Goal: Task Accomplishment & Management: Use online tool/utility

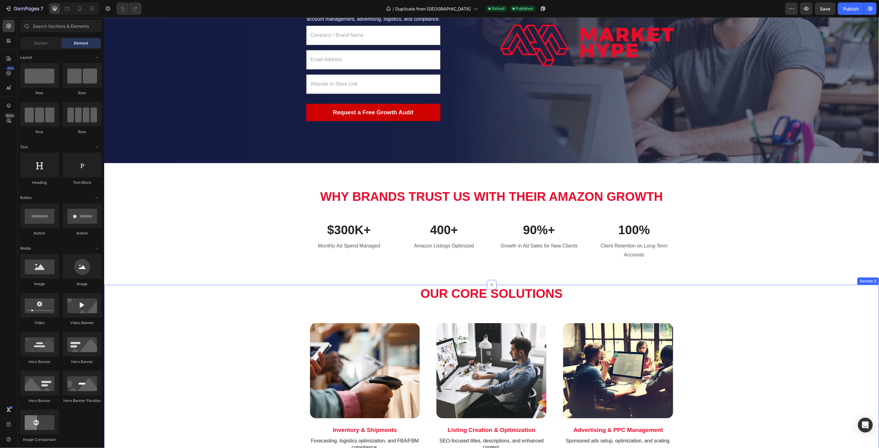
scroll to position [206, 0]
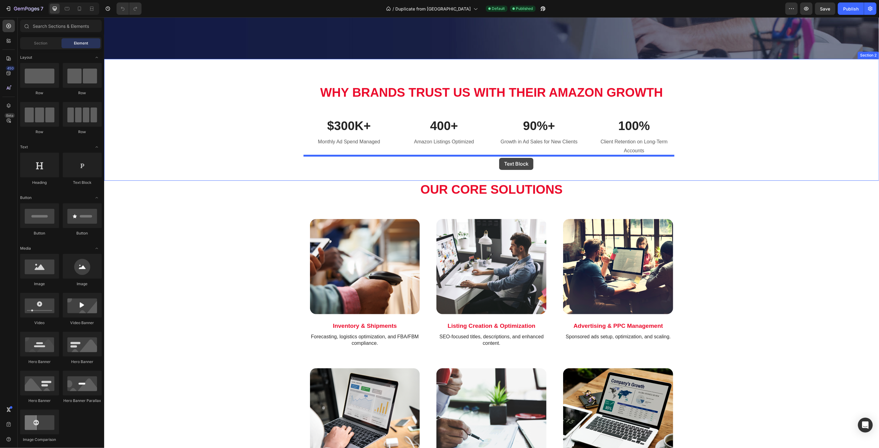
drag, startPoint x: 191, startPoint y: 180, endPoint x: 499, endPoint y: 158, distance: 308.3
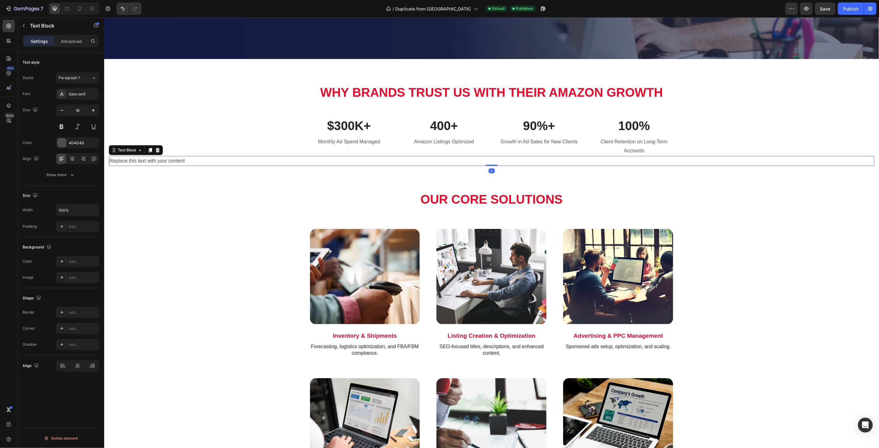
click at [472, 161] on div "Replace this text with your content" at bounding box center [490, 161] width 765 height 10
click at [472, 161] on p "Replace this text with your content" at bounding box center [491, 160] width 764 height 9
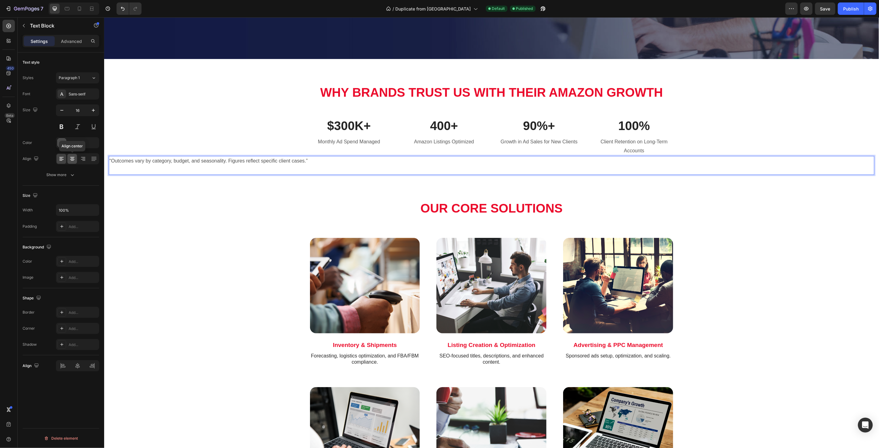
click at [73, 163] on div at bounding box center [72, 159] width 10 height 10
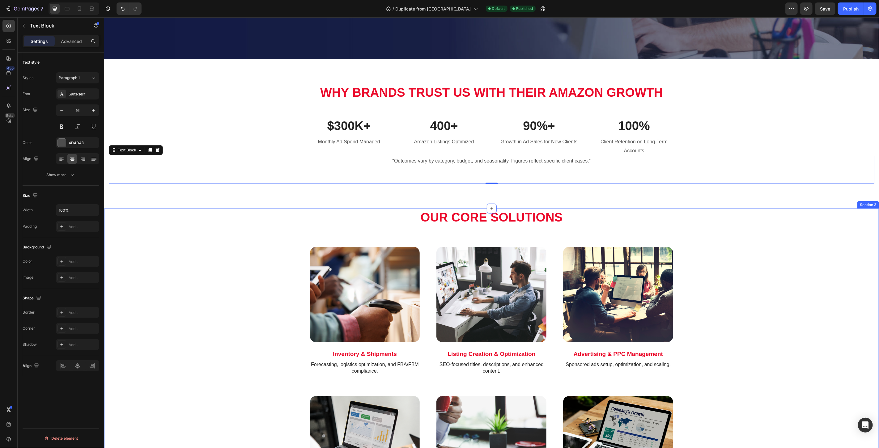
click at [256, 221] on div "Our Core Solutions Heading Row Image Inventory & Shipments Text Block Forecasti…" at bounding box center [490, 374] width 765 height 333
click at [316, 178] on p "“Outcomes vary by category, budget, and seasonality. Figures reflect specific c…" at bounding box center [491, 169] width 764 height 27
click at [308, 193] on div "Why Brands Trust Us With Their Amazon Growth Heading Row $300K+ Text block Mont…" at bounding box center [491, 134] width 775 height 150
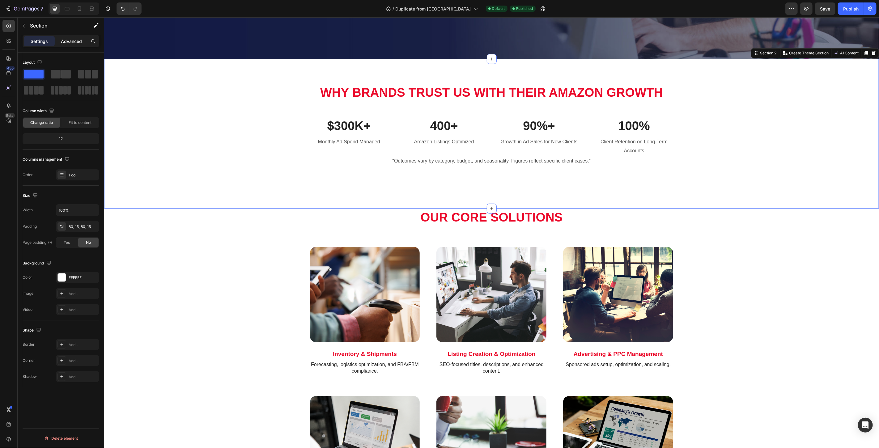
click at [74, 43] on p "Advanced" at bounding box center [71, 41] width 21 height 6
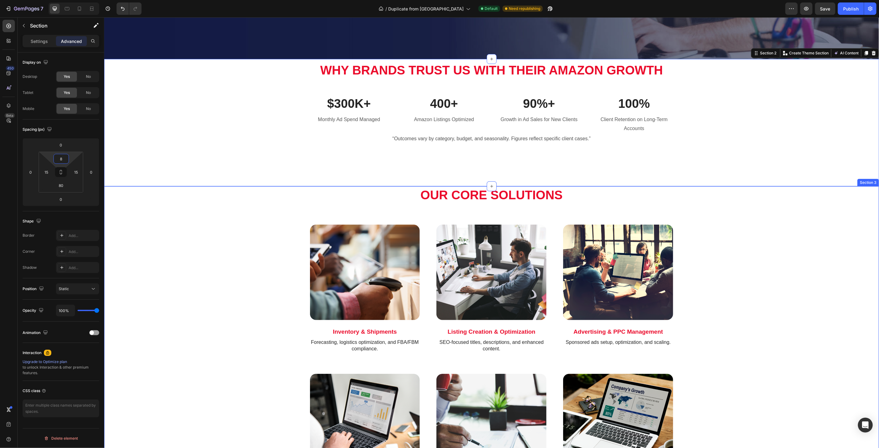
type input "80"
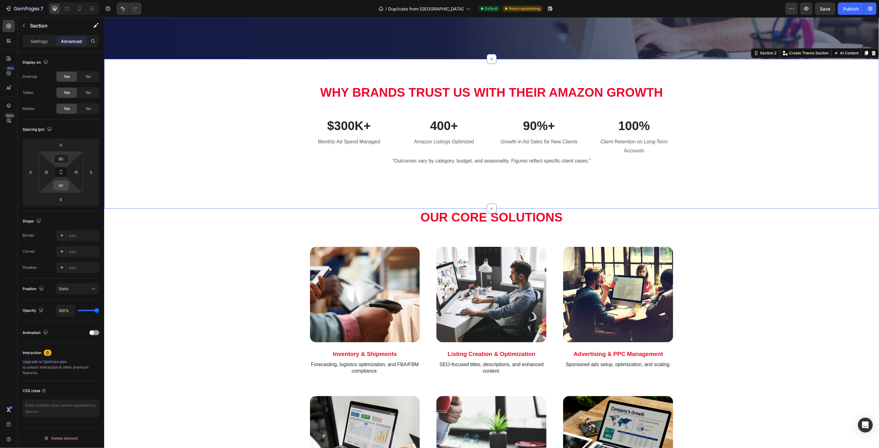
click at [64, 187] on input "80" at bounding box center [61, 185] width 12 height 9
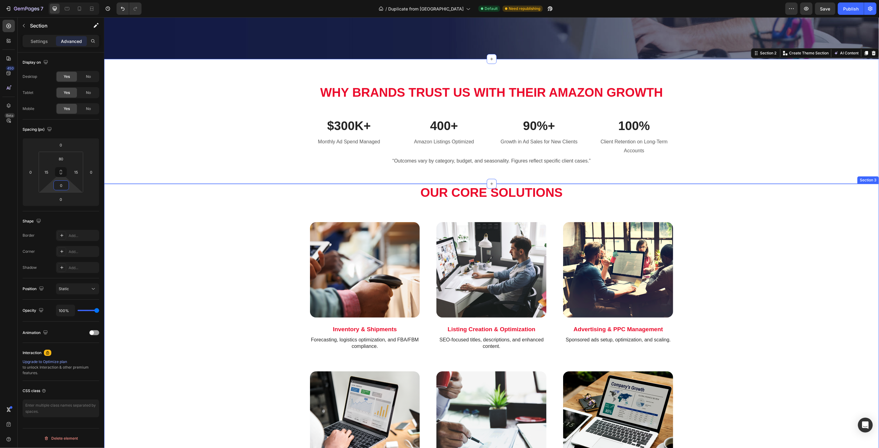
click at [208, 261] on div "Image Inventory & Shipments Text Block Forecasting, logistics optimization, and…" at bounding box center [490, 292] width 765 height 149
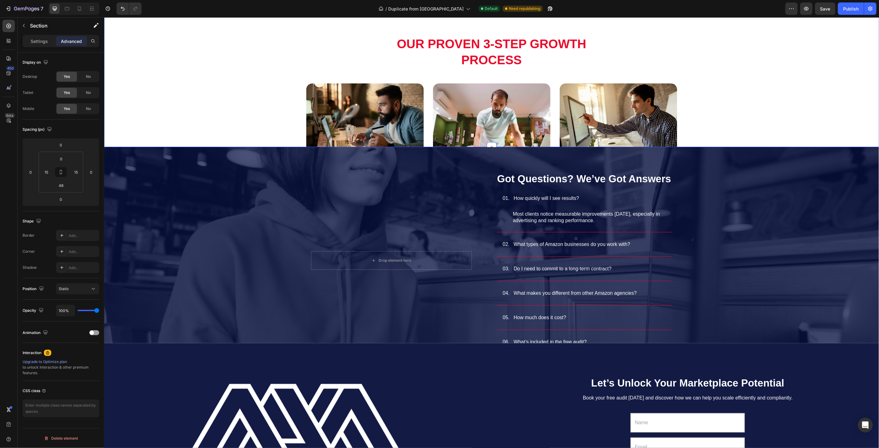
scroll to position [892, 0]
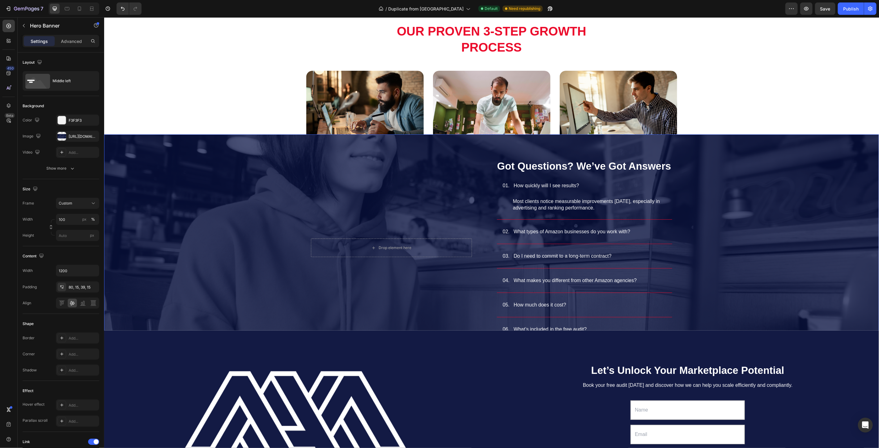
click at [238, 178] on div "Background Image" at bounding box center [491, 243] width 775 height 219
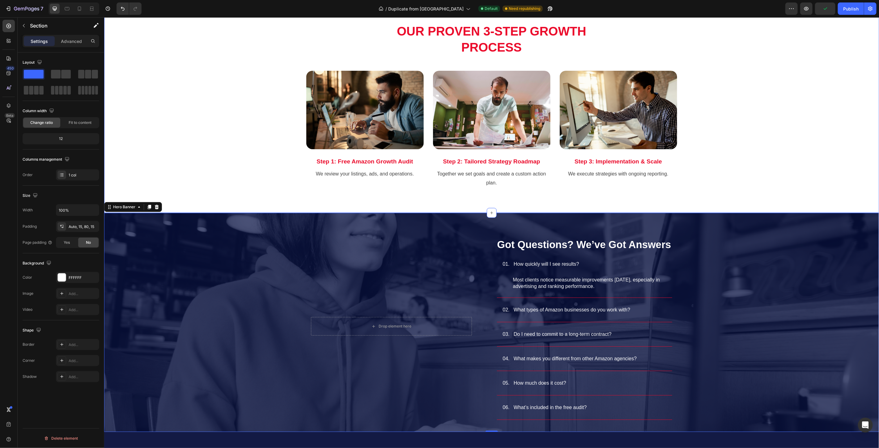
click at [223, 120] on div "Title Line Our Proven 3-Step Growth Process Heading Row Image Step 1: Free Amaz…" at bounding box center [490, 92] width 765 height 190
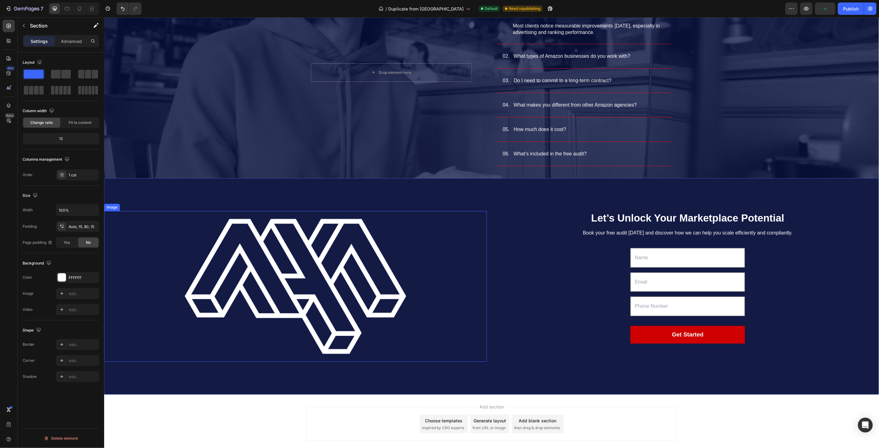
scroll to position [1179, 0]
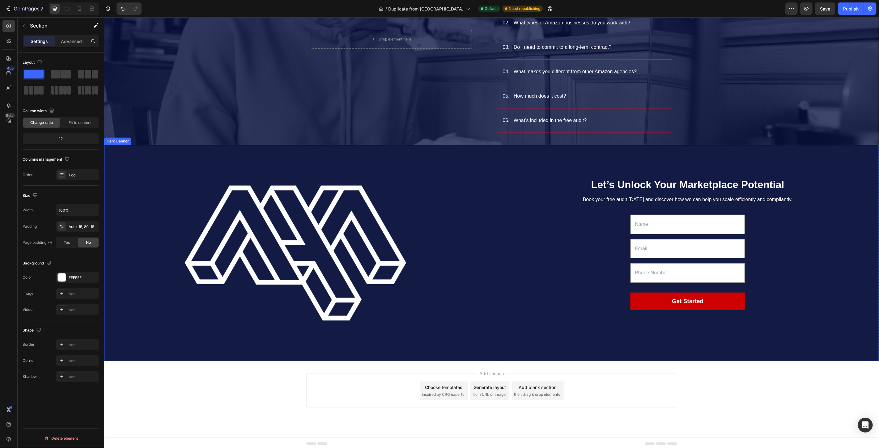
click at [465, 341] on div "Overlay" at bounding box center [491, 253] width 775 height 216
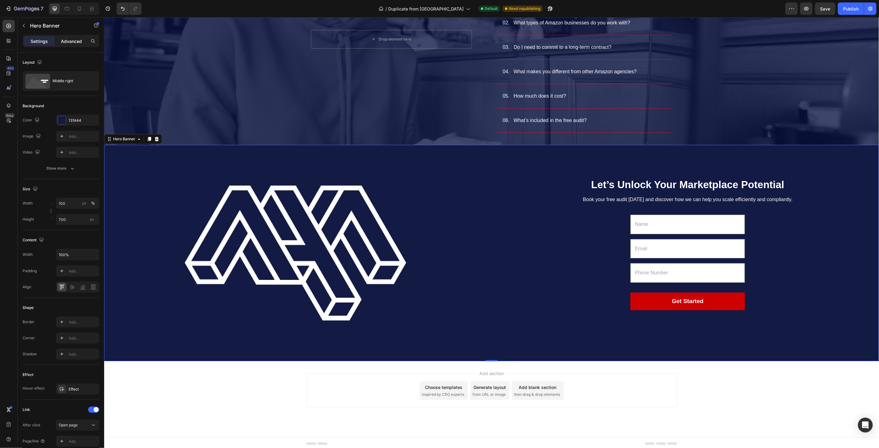
click at [79, 44] on div "Advanced" at bounding box center [71, 41] width 31 height 10
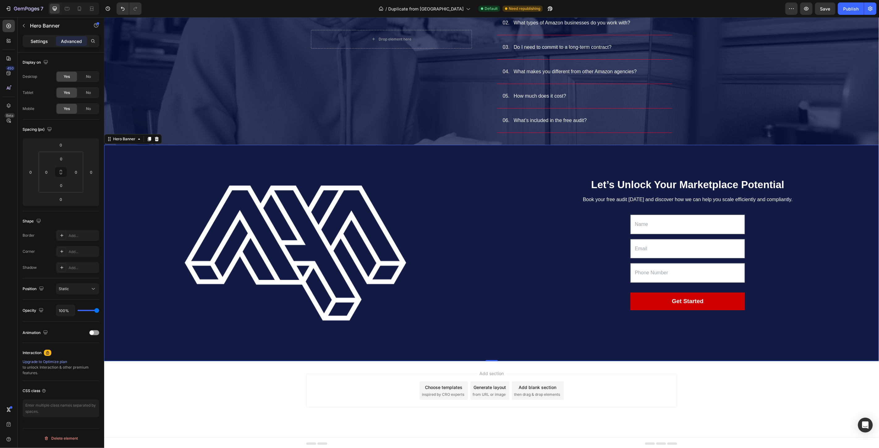
click at [46, 38] on p "Settings" at bounding box center [39, 41] width 17 height 6
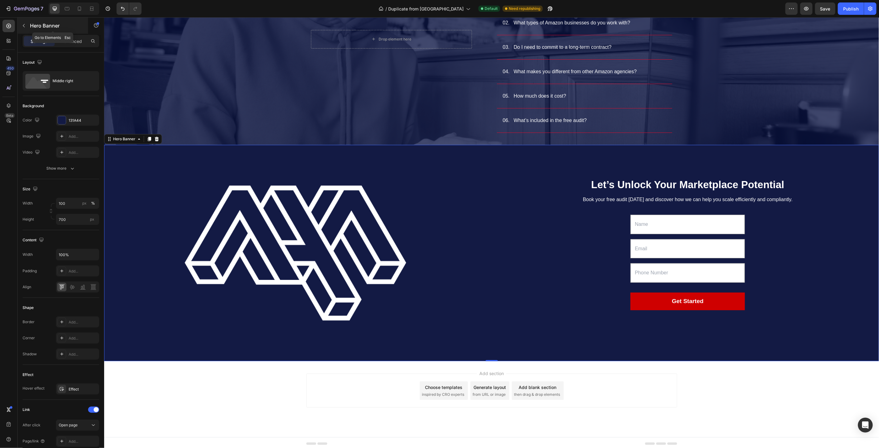
click at [40, 27] on p "Hero Banner" at bounding box center [56, 25] width 53 height 7
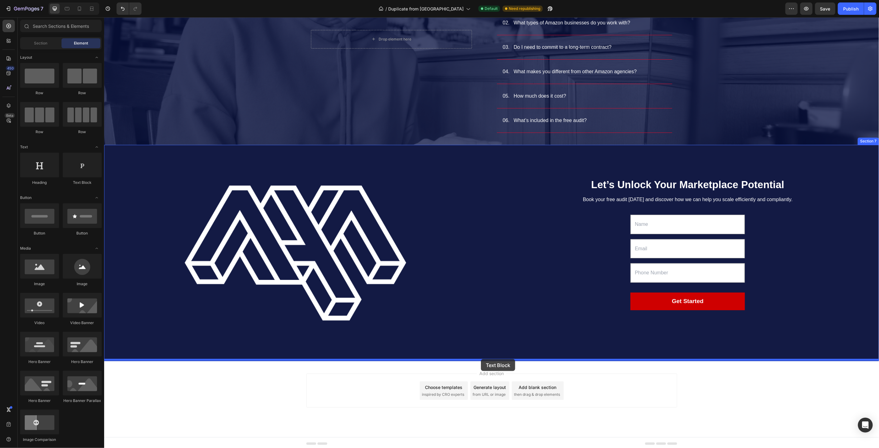
drag, startPoint x: 180, startPoint y: 185, endPoint x: 480, endPoint y: 359, distance: 346.7
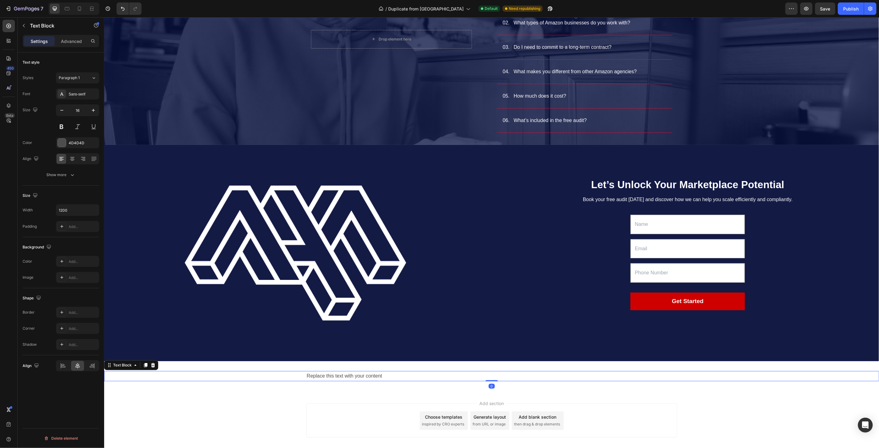
click at [484, 374] on div "Replace this text with your content" at bounding box center [491, 376] width 371 height 10
click at [375, 372] on p "Replace this text with your content" at bounding box center [492, 375] width 370 height 9
click at [376, 372] on p "Replace this text with your content" at bounding box center [492, 375] width 370 height 9
click at [377, 372] on p "Replace this text with your content" at bounding box center [492, 375] width 370 height 9
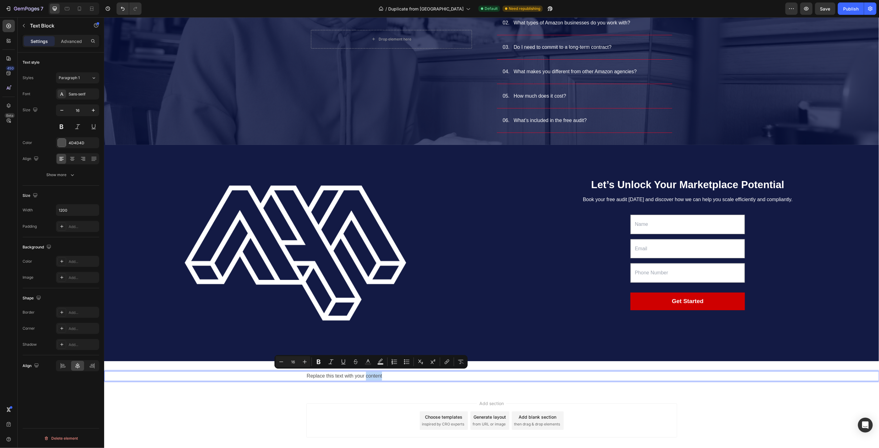
click at [376, 373] on p "Replace this text with your content" at bounding box center [492, 375] width 370 height 9
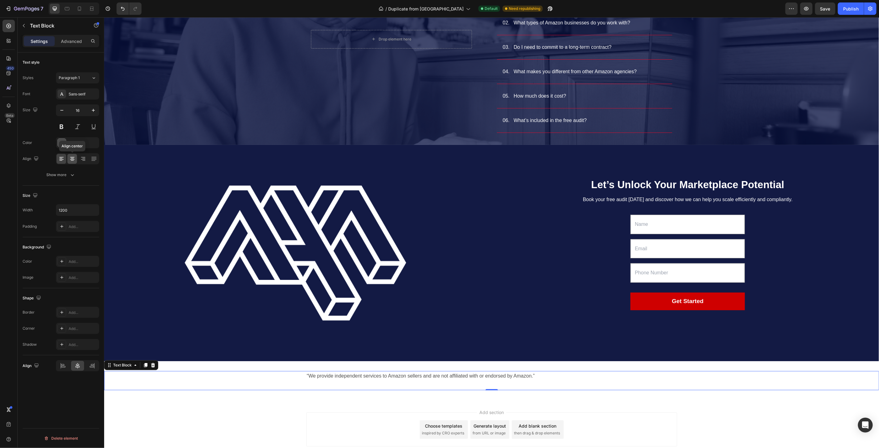
click at [75, 157] on div at bounding box center [72, 159] width 10 height 10
click at [271, 387] on div "“We provide independent services to Amazon sellers and are not affiliated with …" at bounding box center [491, 385] width 775 height 28
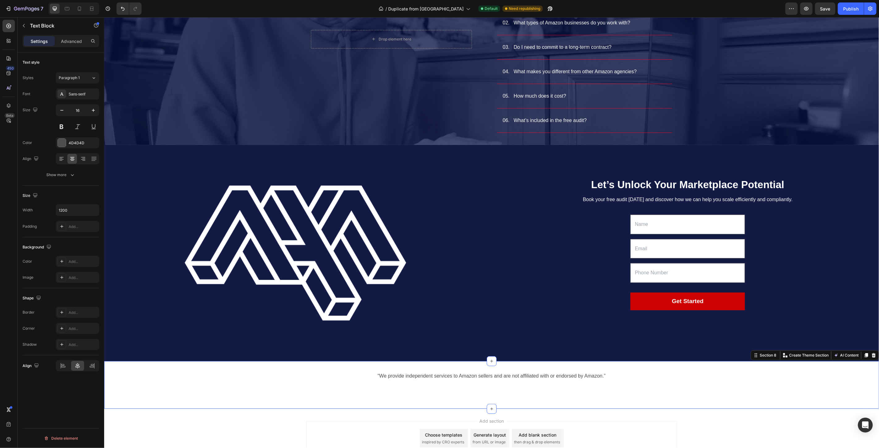
click at [278, 361] on div "“We provide independent services to Amazon sellers and are not affiliated with …" at bounding box center [491, 385] width 775 height 48
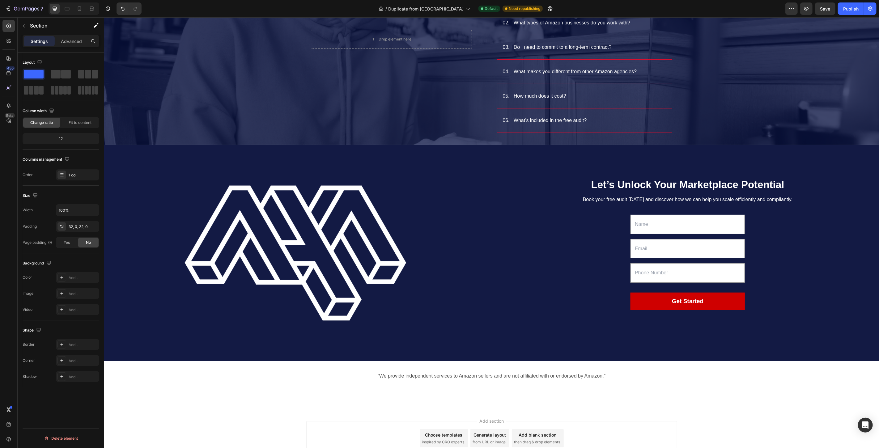
click at [280, 429] on div "Add section Choose templates inspired by CRO experts Generate layout from URL o…" at bounding box center [491, 446] width 775 height 76
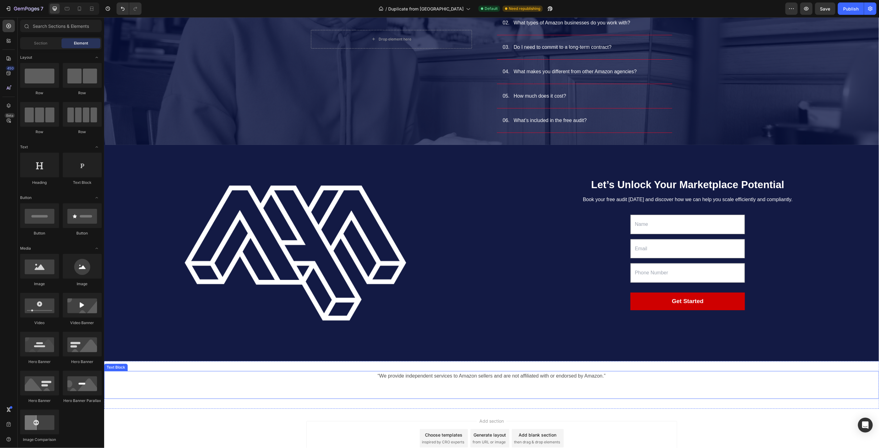
click at [240, 378] on div "“We provide independent services to Amazon sellers and are not affiliated with …" at bounding box center [491, 385] width 775 height 28
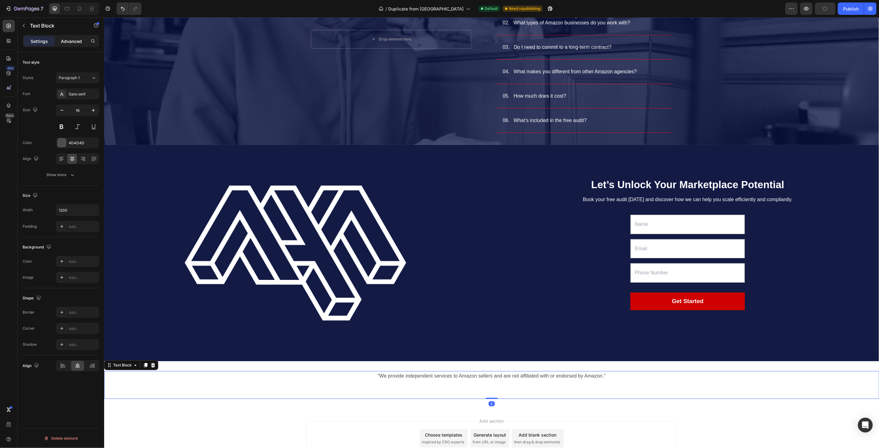
click at [61, 38] on p "Advanced" at bounding box center [71, 41] width 21 height 6
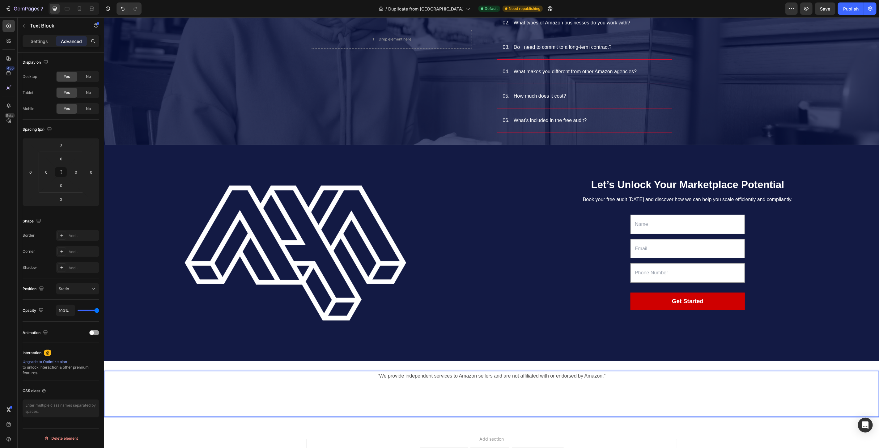
click at [439, 384] on p "“We provide independent services to Amazon sellers and are not affiliated with …" at bounding box center [492, 393] width 370 height 44
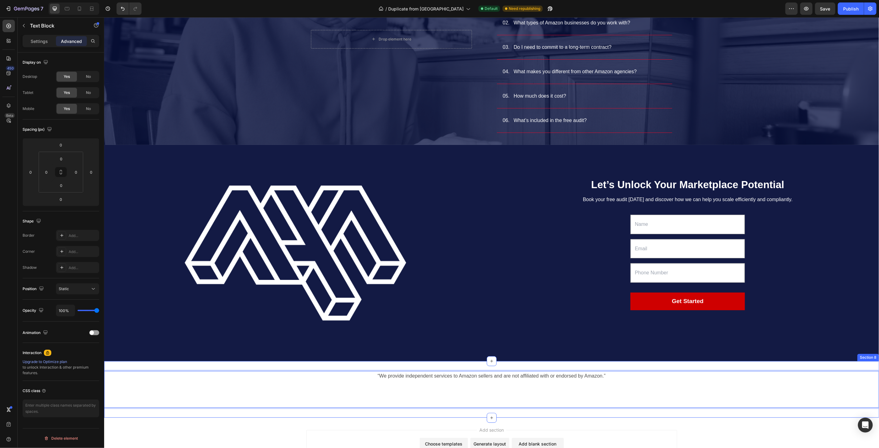
click at [336, 410] on div "“We provide independent services to Amazon sellers and are not affiliated with …" at bounding box center [491, 389] width 775 height 57
click at [411, 388] on p "“We provide independent services to Amazon sellers and are not affiliated with …" at bounding box center [492, 389] width 370 height 36
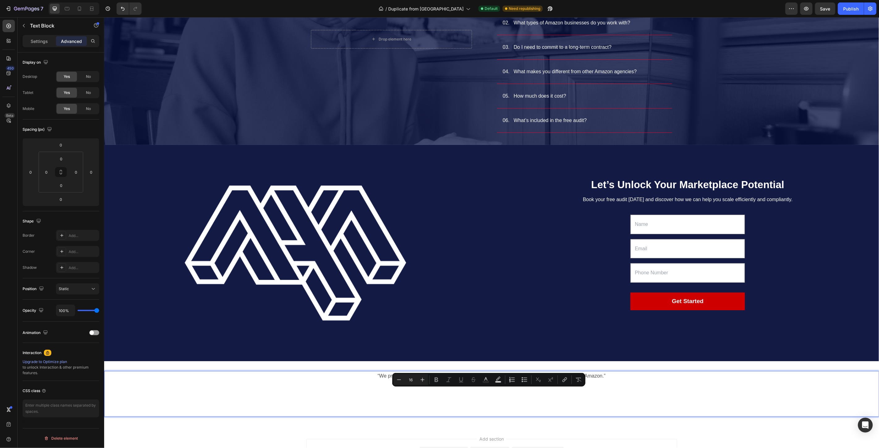
click at [476, 399] on p "“We provide independent services to Amazon sellers and are not affiliated with …" at bounding box center [492, 393] width 370 height 44
click at [502, 404] on p "“We provide independent services to Amazon sellers and are not affiliated with …" at bounding box center [492, 393] width 370 height 44
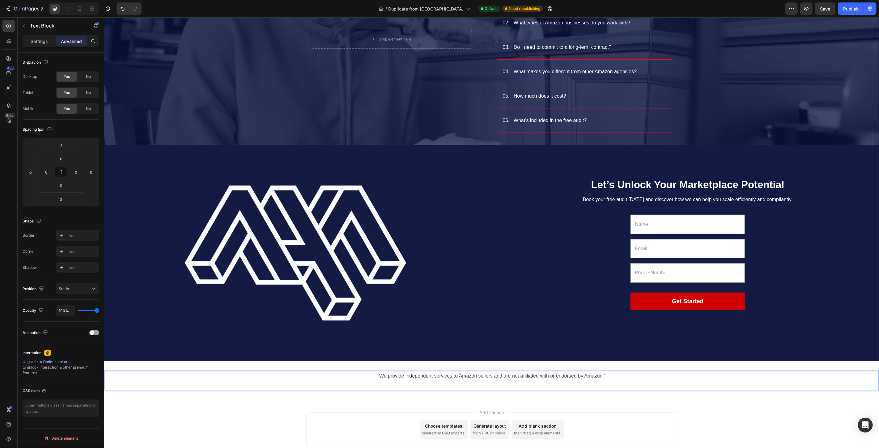
click at [408, 403] on div "Add section Choose templates inspired by CRO experts Generate layout from URL o…" at bounding box center [491, 438] width 775 height 76
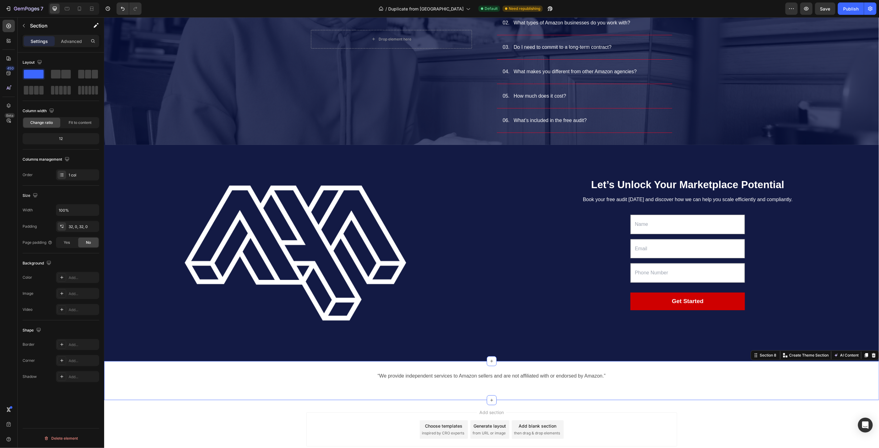
click at [414, 391] on div "“We provide independent services to Amazon sellers and are not affiliated with …" at bounding box center [491, 380] width 775 height 39
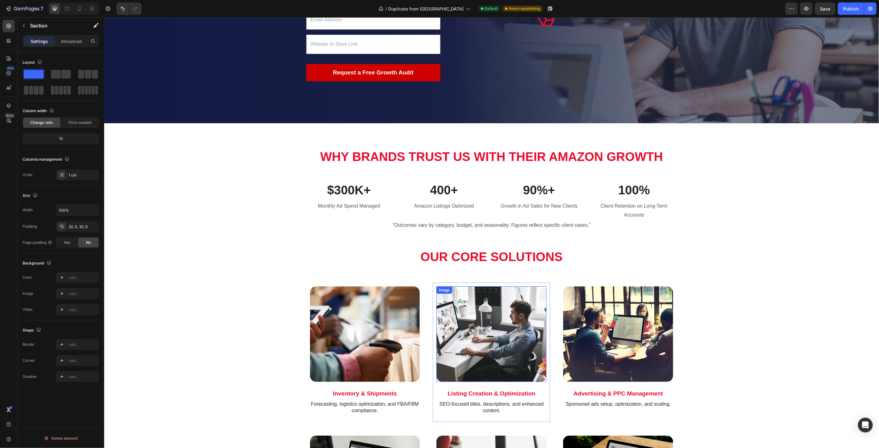
scroll to position [0, 0]
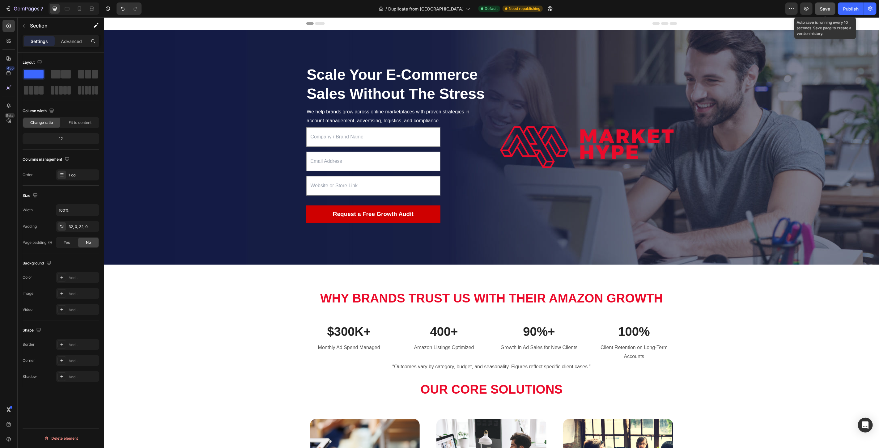
click at [832, 6] on button "Save" at bounding box center [825, 8] width 20 height 12
click at [854, 11] on div "Publish" at bounding box center [850, 9] width 15 height 6
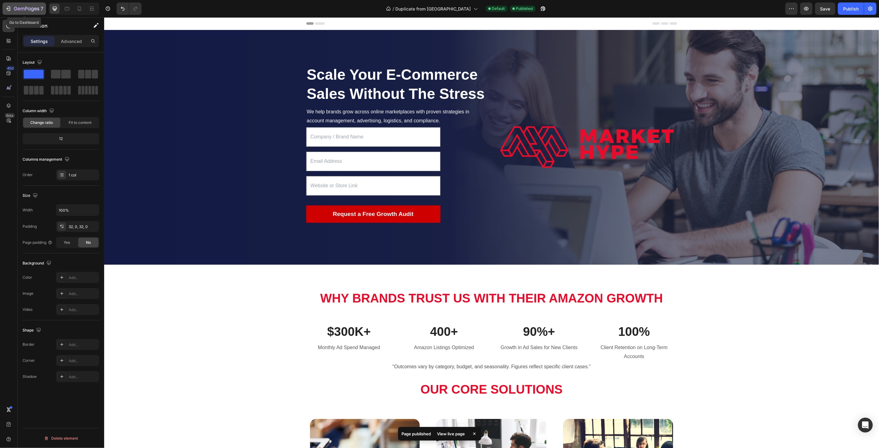
click at [29, 9] on icon "button" at bounding box center [26, 8] width 25 height 5
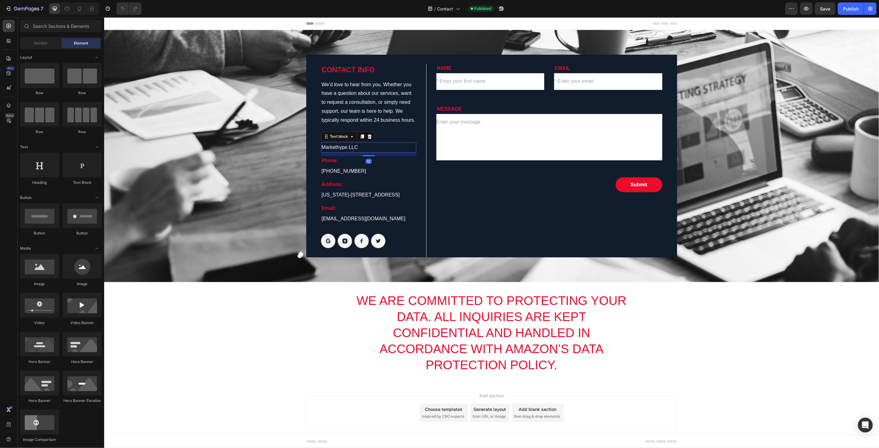
click at [353, 146] on p "Markethype LLC" at bounding box center [368, 147] width 94 height 9
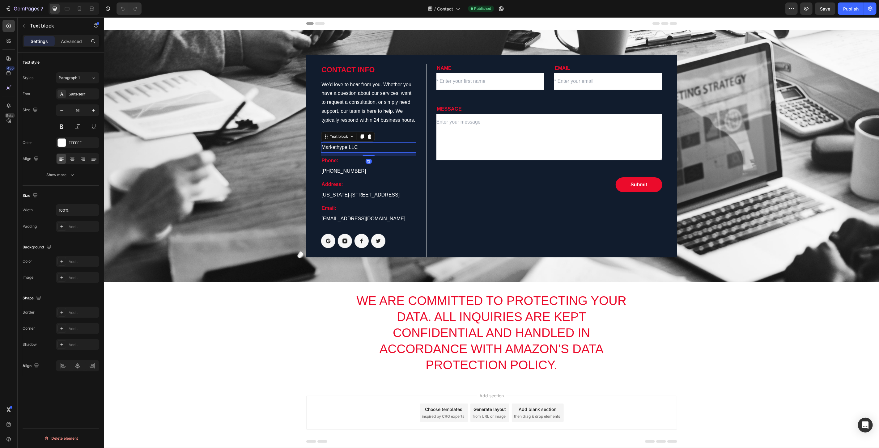
click at [353, 146] on p "Markethype LLC" at bounding box center [368, 147] width 94 height 9
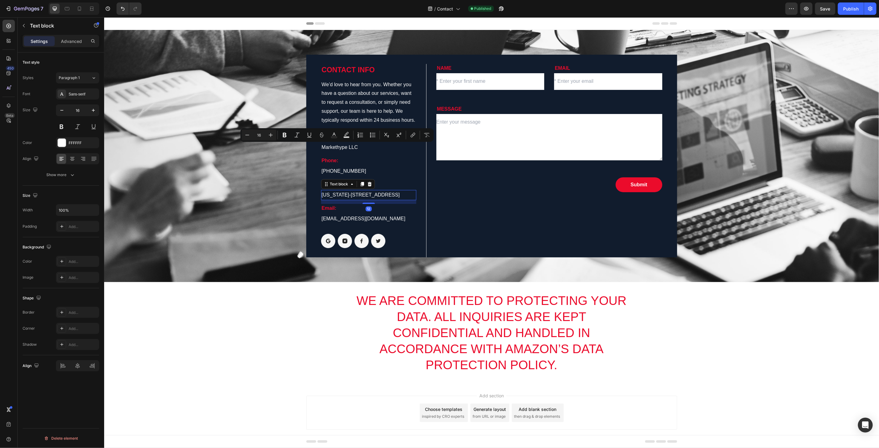
click at [355, 193] on p "[US_STATE]-[STREET_ADDRESS]" at bounding box center [368, 194] width 94 height 9
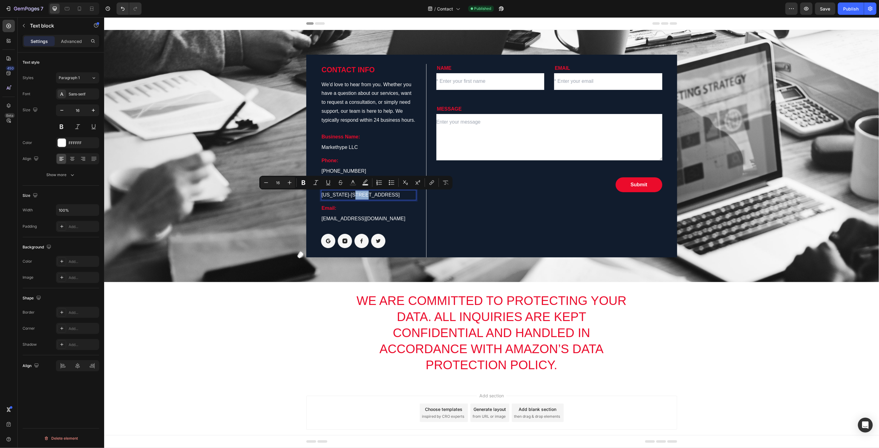
click at [355, 193] on p "[US_STATE]-[STREET_ADDRESS]" at bounding box center [368, 194] width 94 height 9
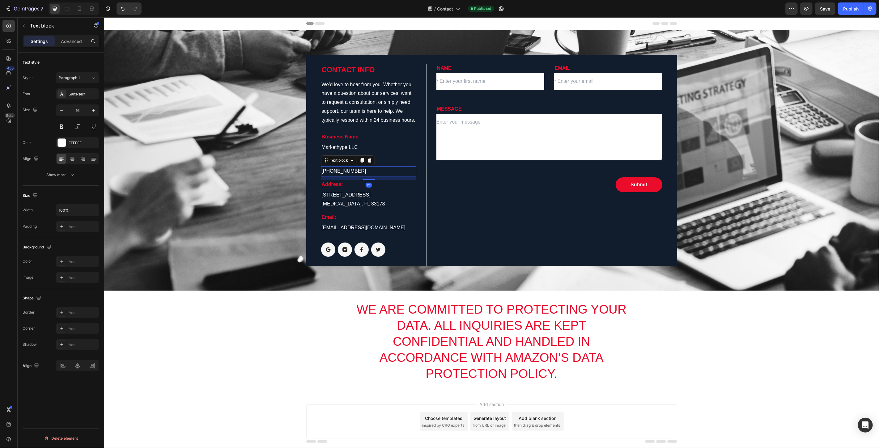
click at [335, 171] on p "[PHONE_NUMBER]" at bounding box center [368, 171] width 94 height 9
click at [355, 145] on p "Markethype LLC" at bounding box center [368, 147] width 94 height 9
click at [335, 150] on p "Markethype LLC" at bounding box center [368, 147] width 94 height 9
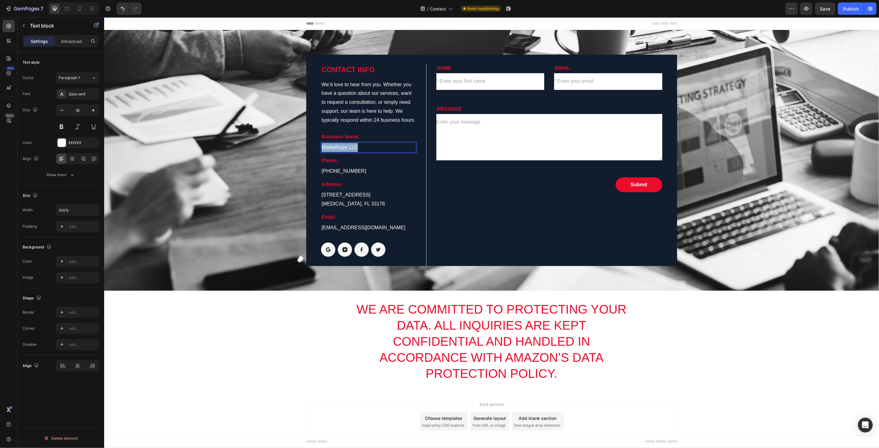
click at [335, 150] on p "Markethype LLC" at bounding box center [368, 147] width 94 height 9
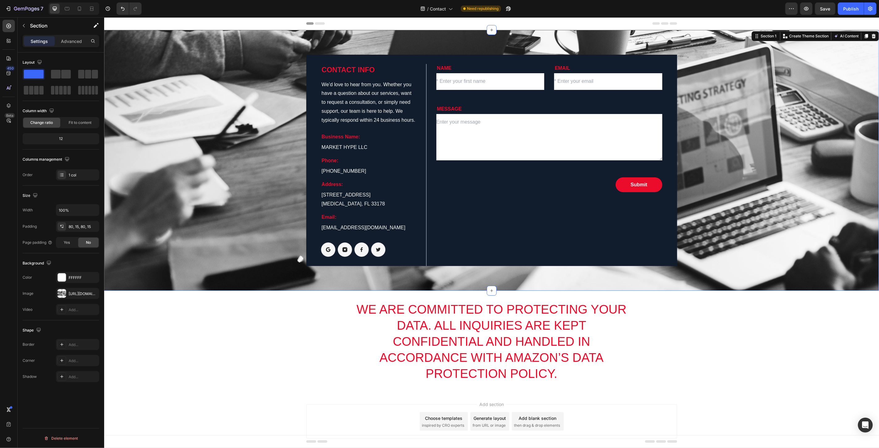
click at [282, 201] on div "Contact Info Heading We’d love to hear from you. Whether you have a question ab…" at bounding box center [490, 159] width 765 height 211
click at [825, 10] on span "Save" at bounding box center [825, 8] width 10 height 5
click at [345, 247] on img at bounding box center [344, 249] width 14 height 14
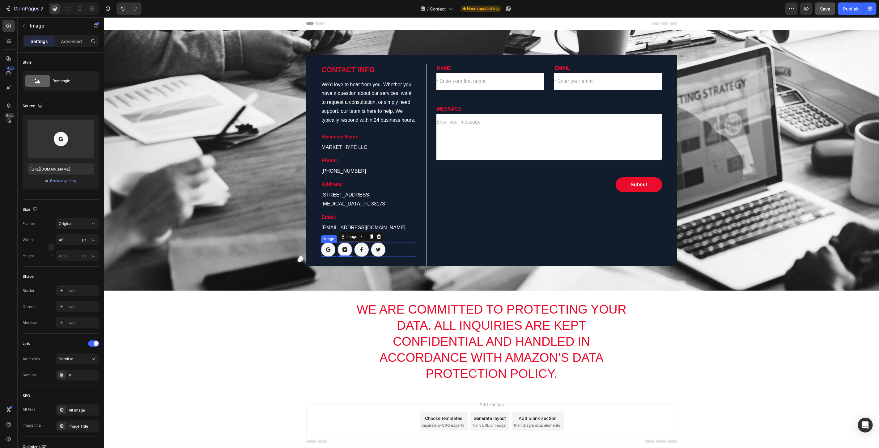
click at [330, 250] on img at bounding box center [328, 249] width 14 height 14
click at [360, 235] on icon at bounding box center [362, 236] width 4 height 4
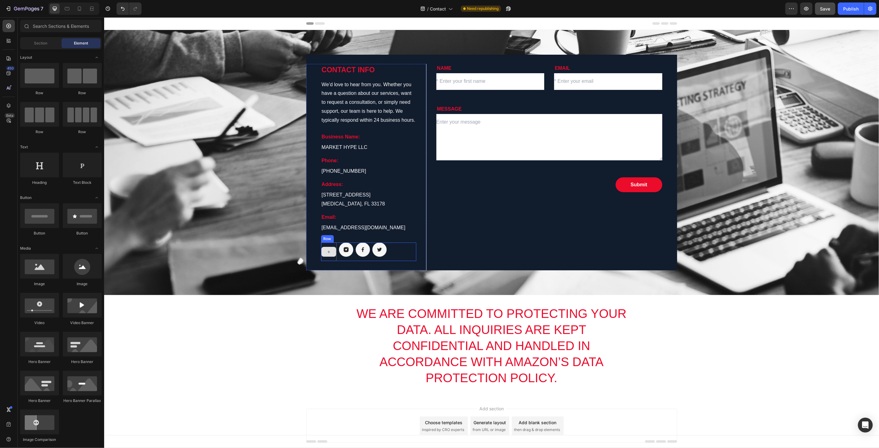
click at [329, 254] on div at bounding box center [328, 252] width 15 height 10
click at [376, 251] on img at bounding box center [379, 249] width 14 height 14
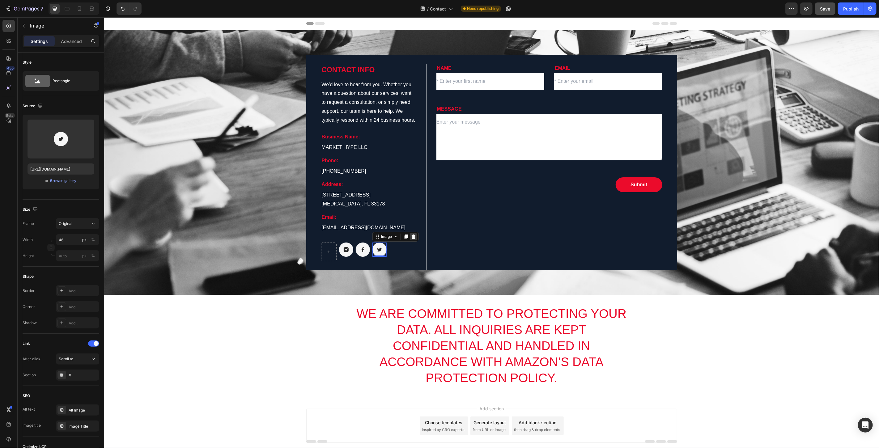
click at [411, 238] on icon at bounding box center [413, 236] width 4 height 4
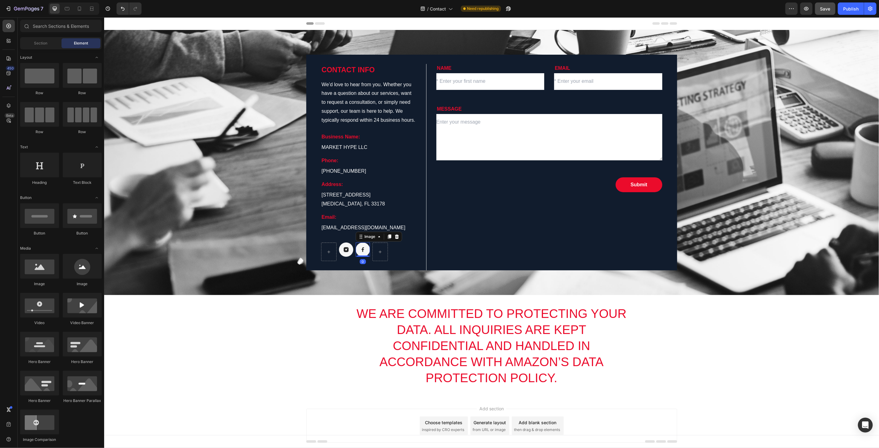
click at [359, 252] on img at bounding box center [362, 249] width 14 height 14
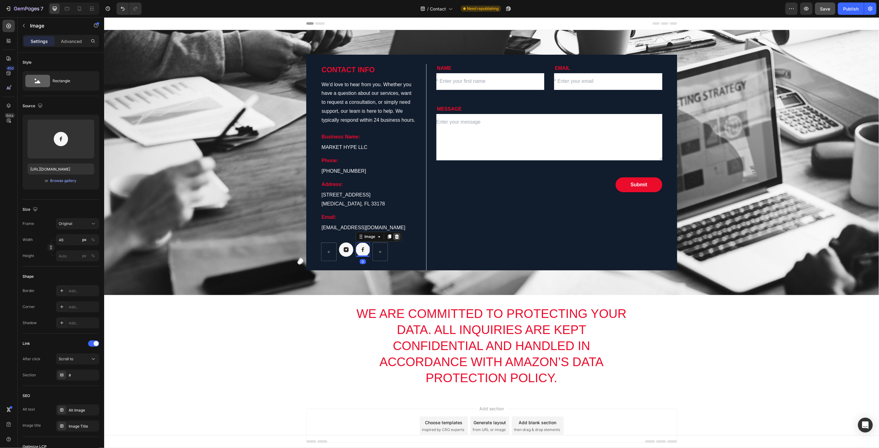
click at [396, 236] on icon at bounding box center [396, 236] width 5 height 5
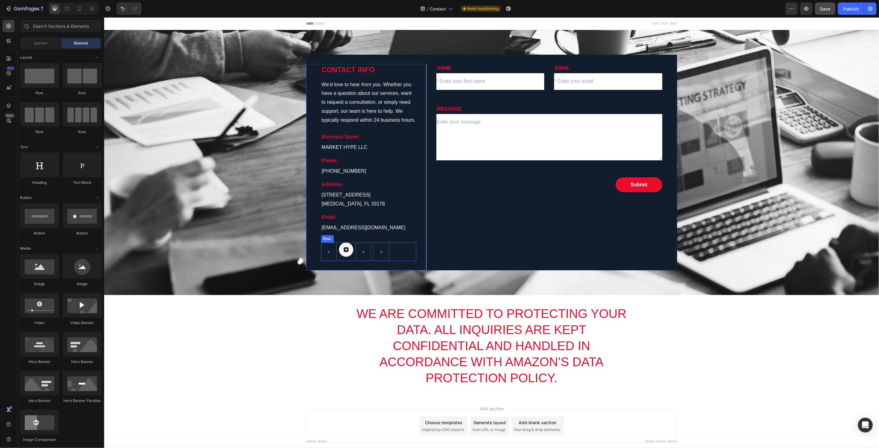
click at [392, 255] on div "Image Row" at bounding box center [368, 251] width 95 height 19
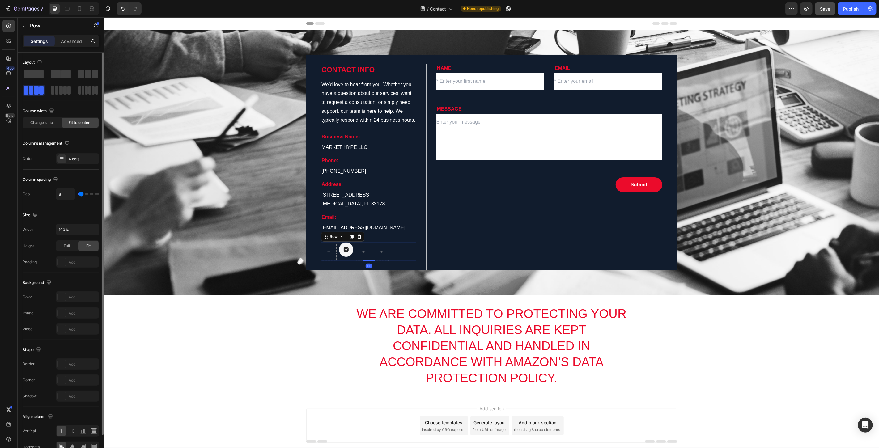
click at [45, 73] on div at bounding box center [61, 82] width 77 height 27
click at [37, 77] on span at bounding box center [34, 74] width 20 height 9
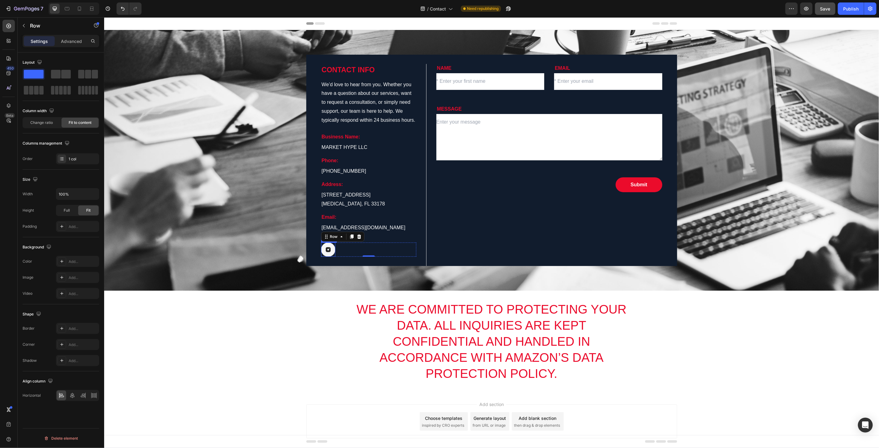
click at [329, 248] on img at bounding box center [328, 249] width 14 height 14
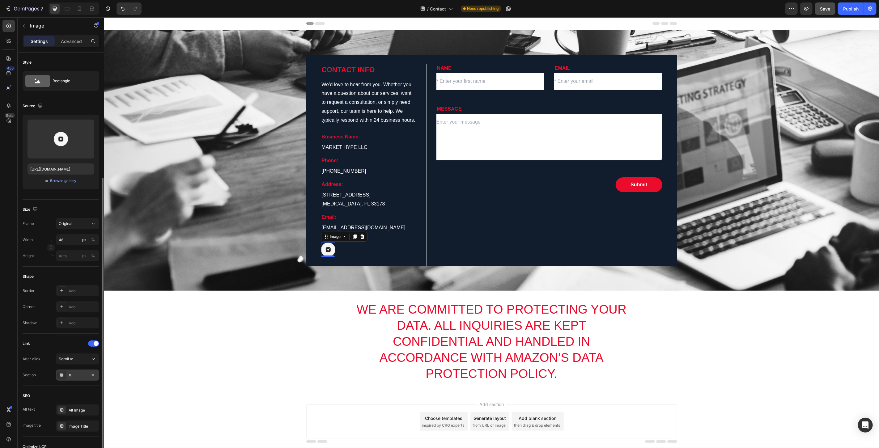
scroll to position [69, 0]
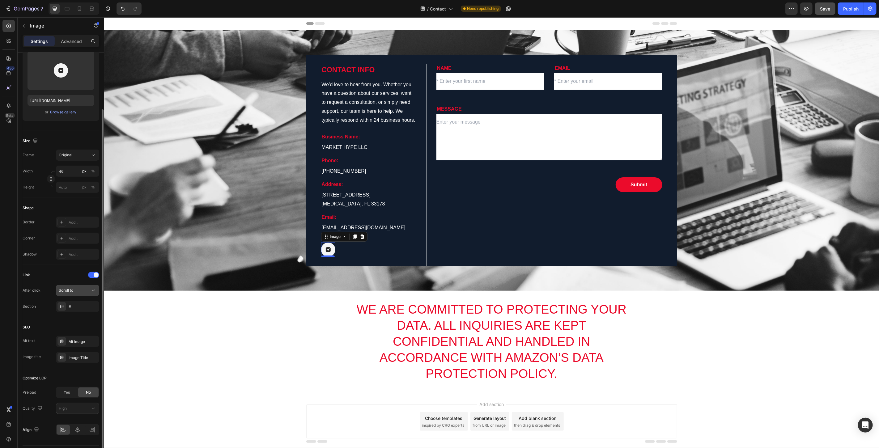
click at [67, 293] on div "Scroll to" at bounding box center [78, 290] width 38 height 6
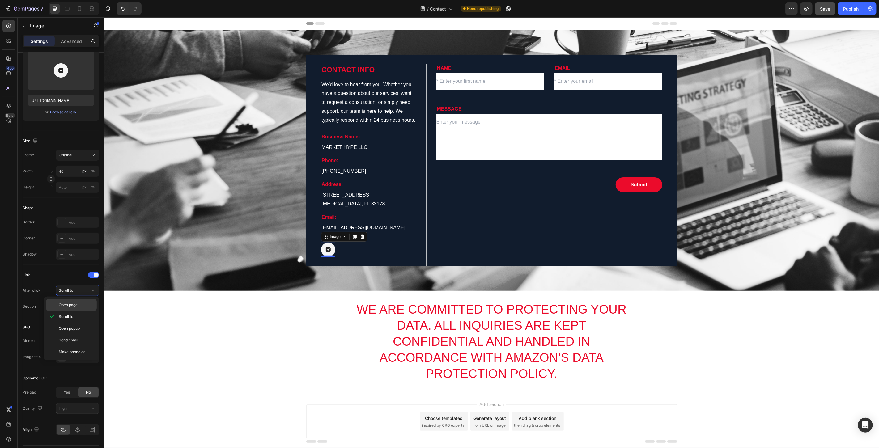
click at [79, 307] on div "Open page" at bounding box center [71, 305] width 51 height 12
click at [77, 310] on div "Add..." at bounding box center [77, 306] width 43 height 11
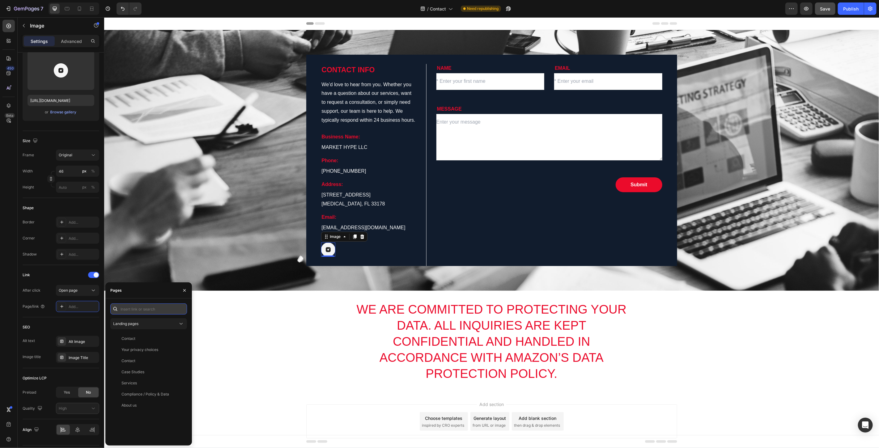
click at [145, 307] on input "text" at bounding box center [148, 308] width 77 height 11
paste input "[URL][DOMAIN_NAME]"
type input "[URL][DOMAIN_NAME]"
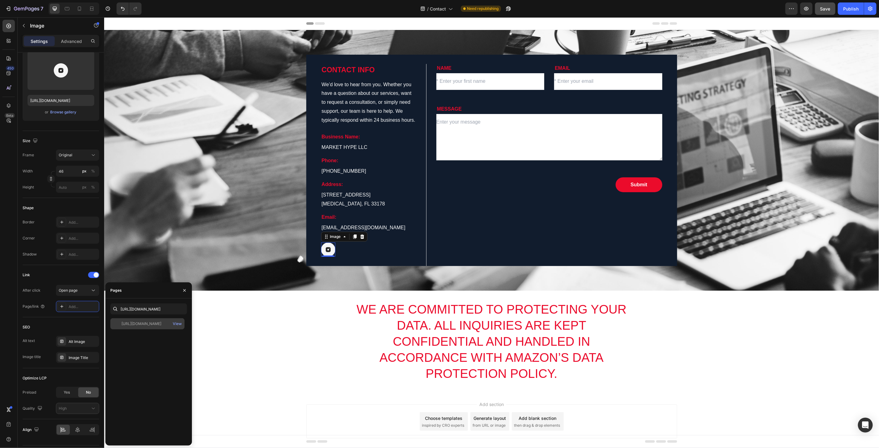
click at [161, 323] on div "[URL][DOMAIN_NAME]" at bounding box center [141, 324] width 40 height 6
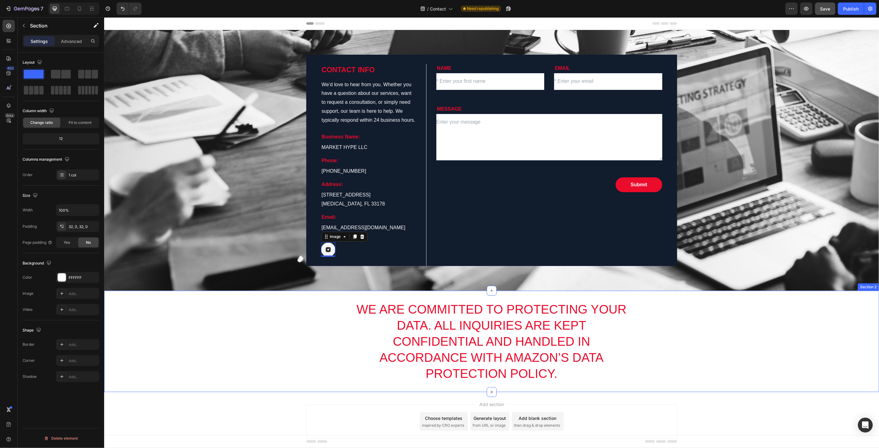
click at [304, 336] on div "We are committed to protecting your data. All inquiries are kept confidential a…" at bounding box center [491, 341] width 775 height 82
click at [820, 11] on div "Save" at bounding box center [825, 9] width 10 height 6
click at [852, 9] on div "Publish" at bounding box center [850, 9] width 15 height 6
click at [437, 5] on div "/ Contact" at bounding box center [444, 8] width 39 height 12
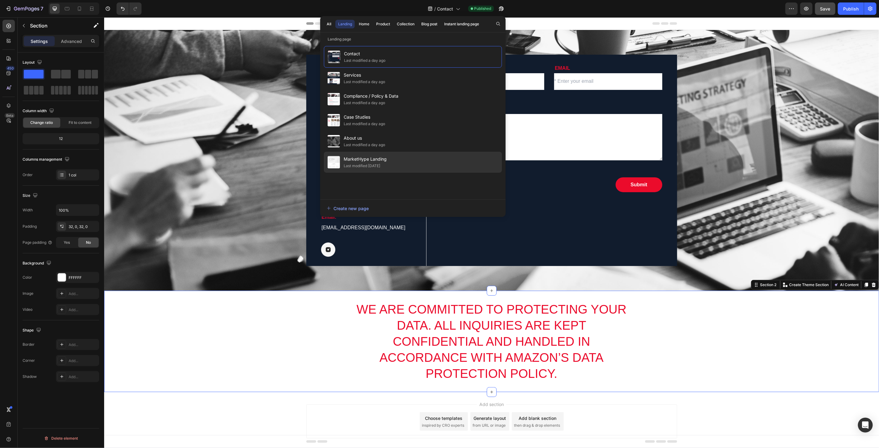
click at [362, 168] on div "Last modified [DATE]" at bounding box center [362, 166] width 36 height 6
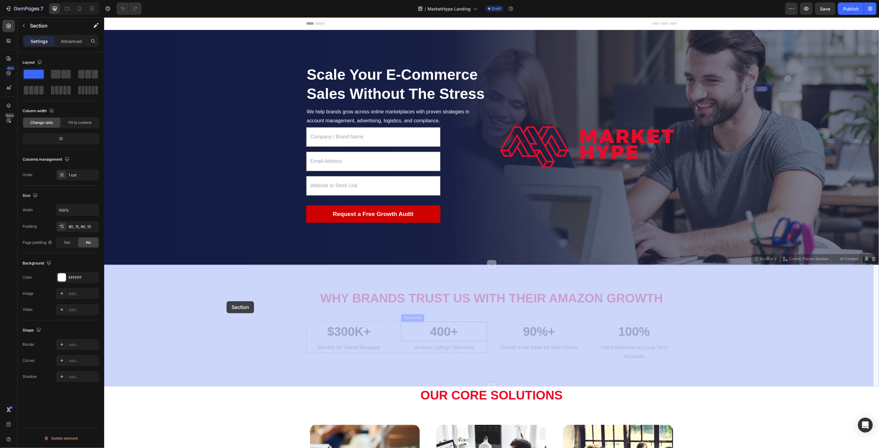
drag, startPoint x: 300, startPoint y: 285, endPoint x: 231, endPoint y: 299, distance: 71.4
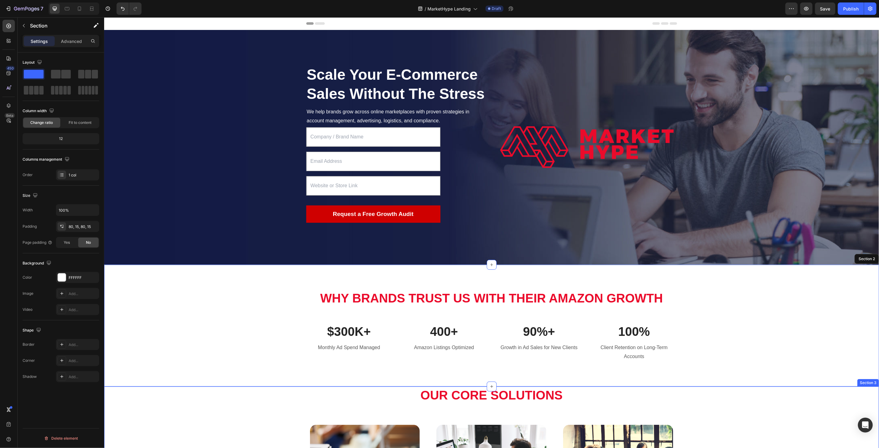
click at [626, 417] on div "Our Core Solutions Heading" at bounding box center [491, 402] width 371 height 32
click at [249, 369] on div "Why Brands Trust Us With Their Amazon Growth Heading Row $300K+ Text block Mont…" at bounding box center [491, 325] width 775 height 122
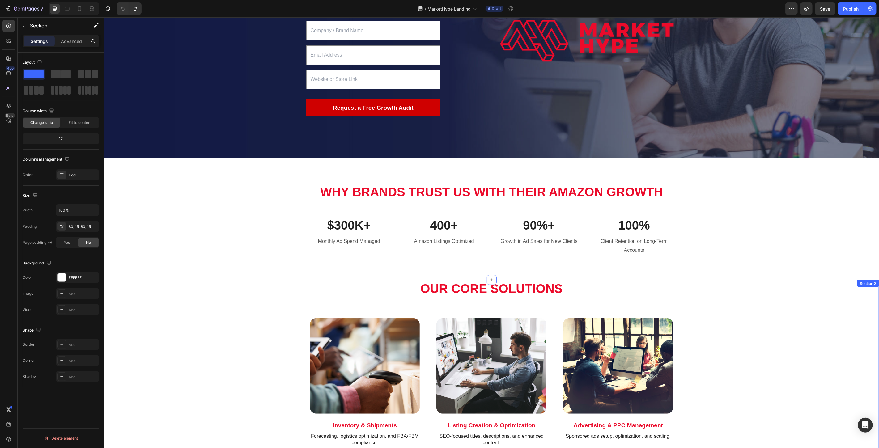
scroll to position [69, 0]
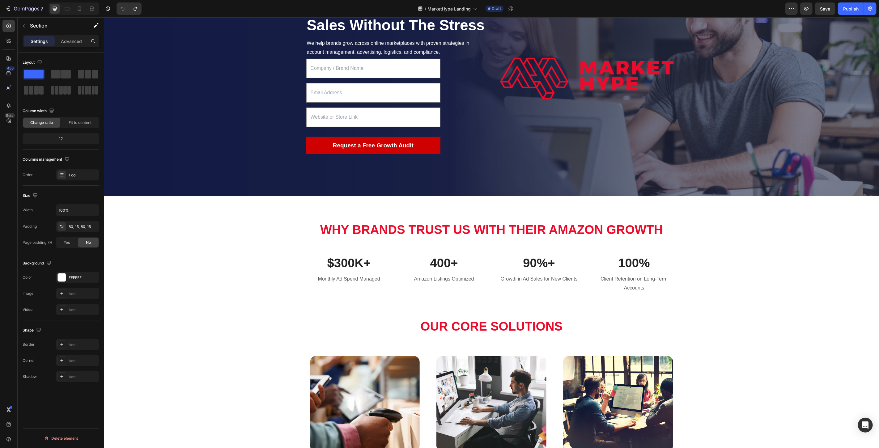
drag, startPoint x: 537, startPoint y: 301, endPoint x: 531, endPoint y: 300, distance: 5.3
click at [535, 301] on div "Why Brands Trust Us With Their Amazon Growth Heading Row $300K+ Text block Mont…" at bounding box center [491, 257] width 775 height 122
click at [135, 11] on icon "Undo/Redo" at bounding box center [135, 9] width 6 height 6
click at [67, 44] on div "Advanced" at bounding box center [71, 41] width 31 height 10
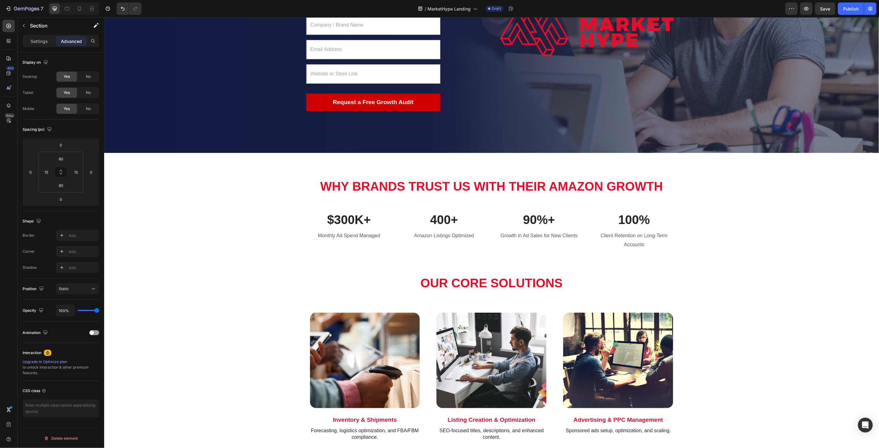
scroll to position [0, 0]
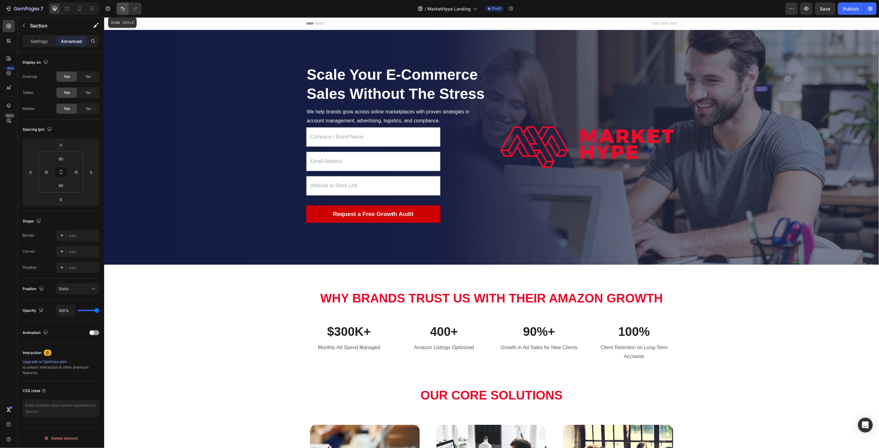
click at [122, 9] on icon "Undo/Redo" at bounding box center [123, 9] width 4 height 4
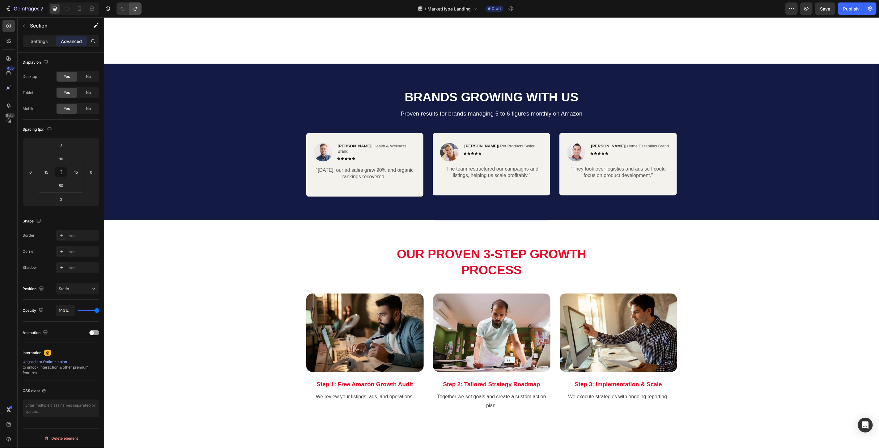
scroll to position [652, 0]
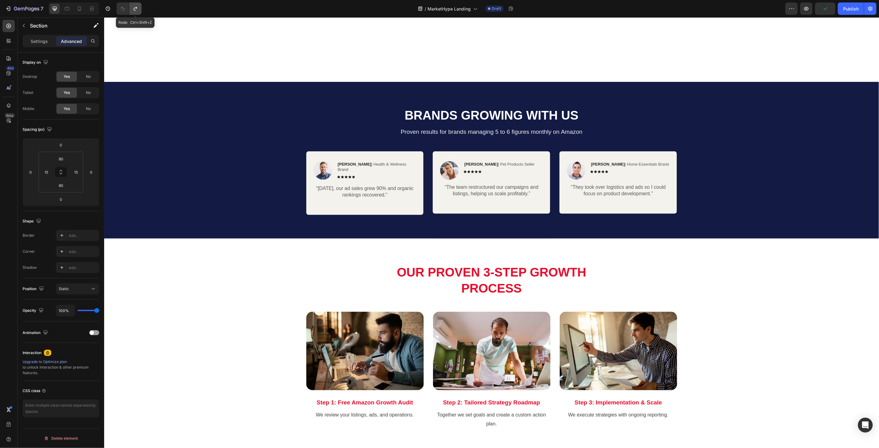
click at [139, 8] on button "Undo/Redo" at bounding box center [135, 8] width 12 height 12
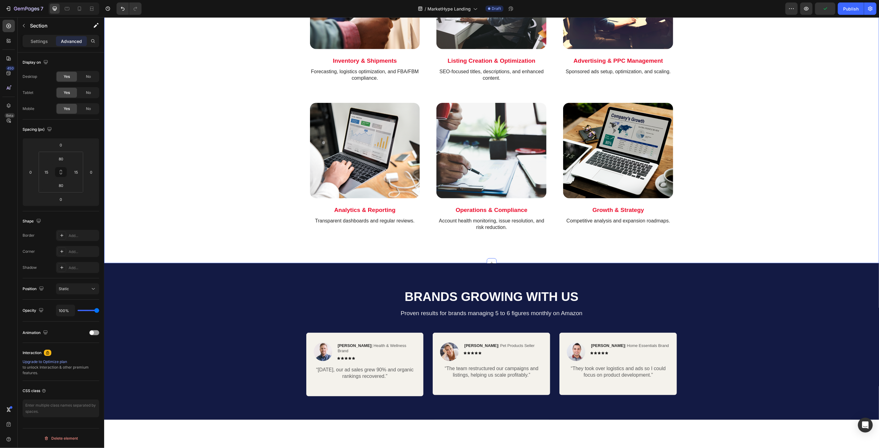
scroll to position [378, 0]
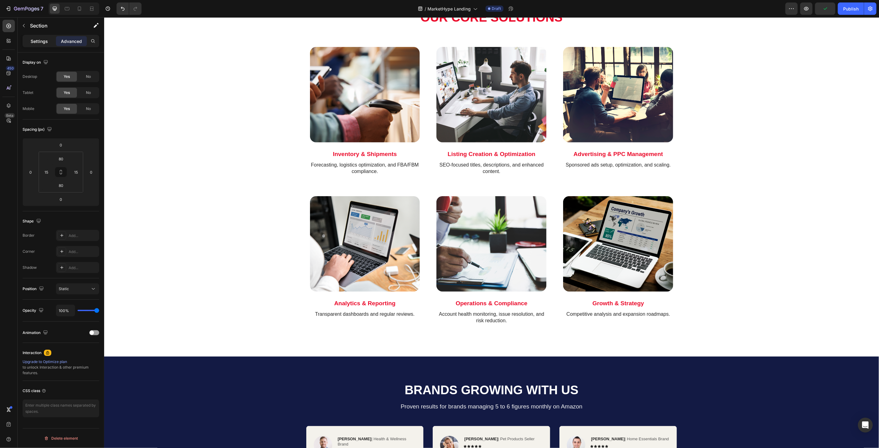
click at [48, 40] on div "Settings" at bounding box center [39, 41] width 31 height 10
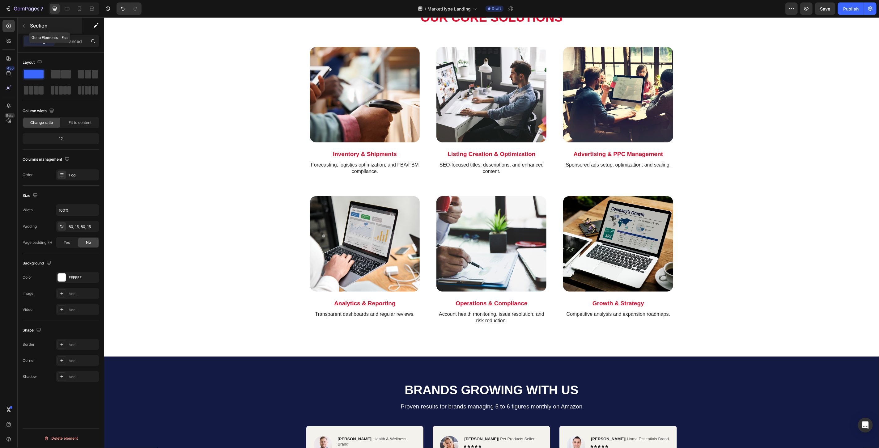
click at [32, 24] on p "Section" at bounding box center [55, 25] width 51 height 7
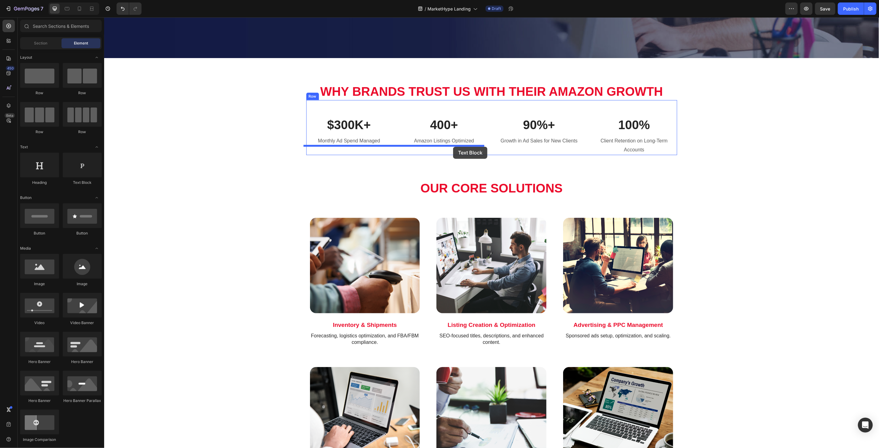
scroll to position [206, 0]
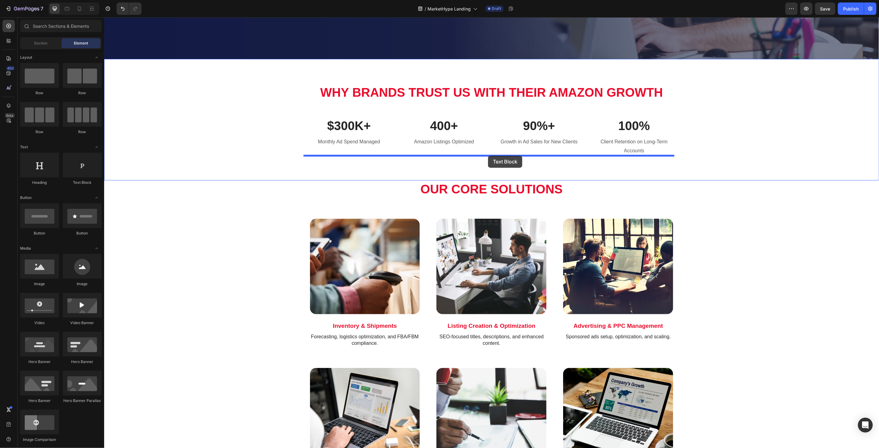
drag, startPoint x: 193, startPoint y: 186, endPoint x: 488, endPoint y: 155, distance: 296.4
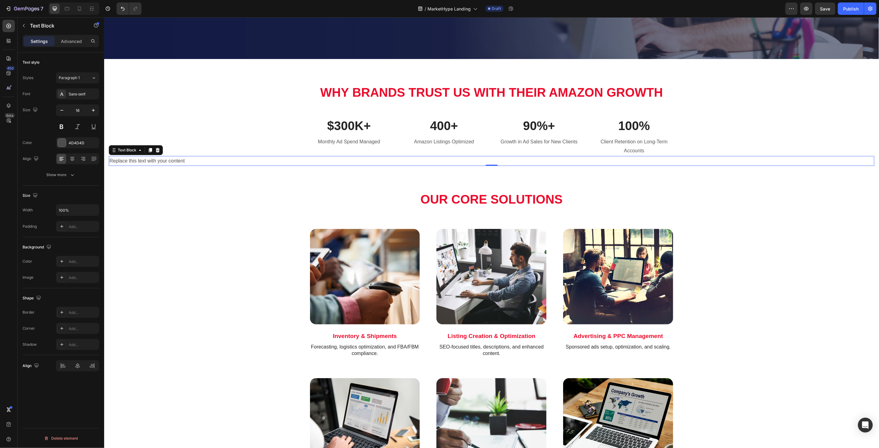
click at [194, 163] on div "Replace this text with your content" at bounding box center [490, 161] width 765 height 10
click at [193, 163] on p "Replace this text with your content" at bounding box center [491, 160] width 764 height 9
click at [71, 156] on icon at bounding box center [72, 159] width 6 height 6
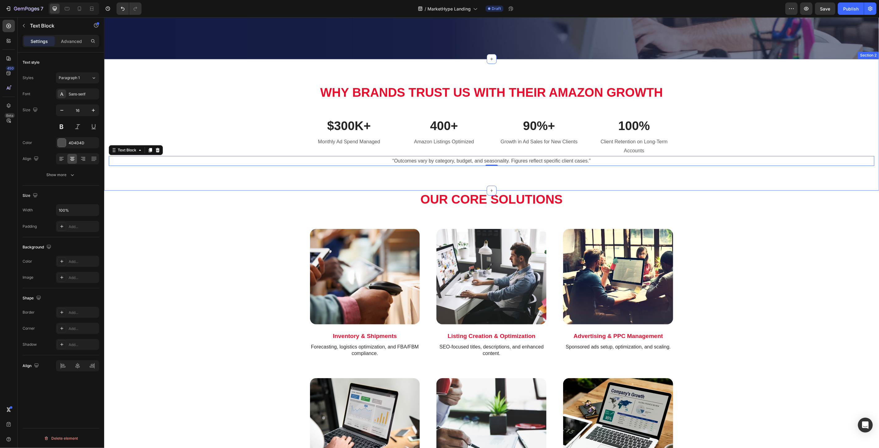
click at [242, 108] on div "Why Brands Trust Us With Their Amazon Growth Heading Row $300K+ Text block Mont…" at bounding box center [490, 124] width 765 height 82
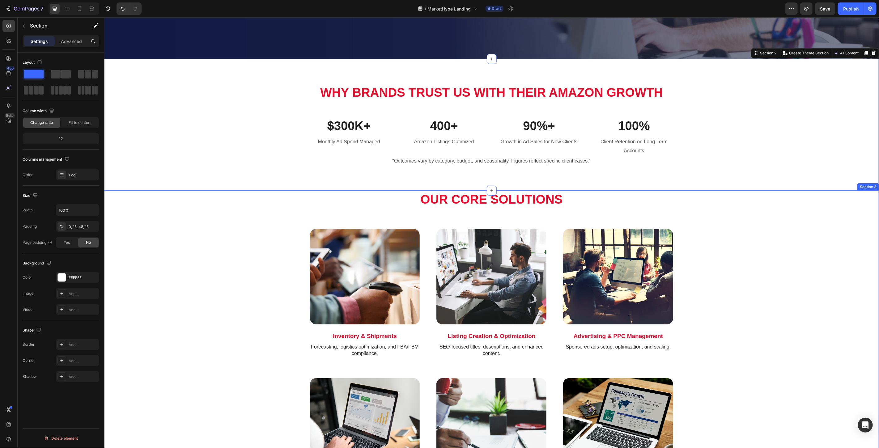
click at [279, 210] on div "Our Core Solutions Heading Row Image Inventory & Shipments Text Block Forecasti…" at bounding box center [490, 356] width 765 height 333
click at [68, 43] on p "Advanced" at bounding box center [71, 41] width 21 height 6
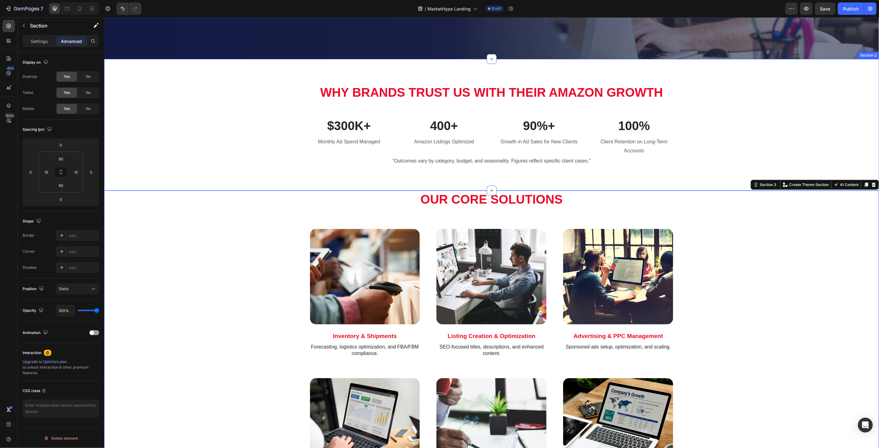
click at [236, 115] on div "Why Brands Trust Us With Their Amazon Growth Heading Row $300K+ Text block Mont…" at bounding box center [490, 124] width 765 height 82
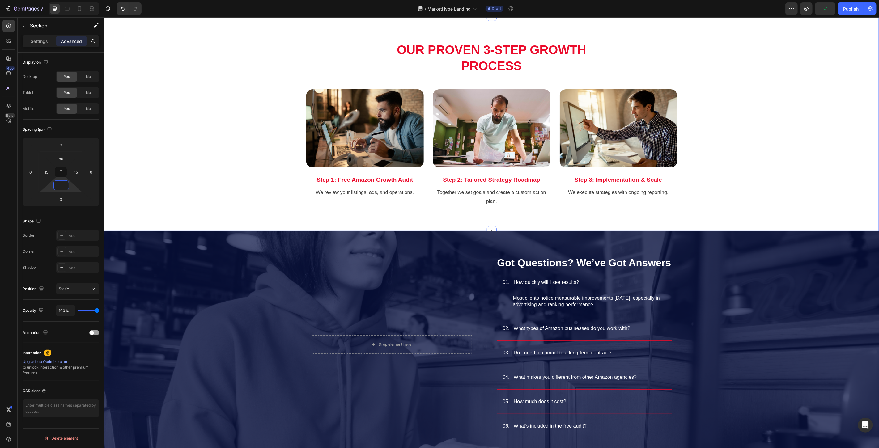
scroll to position [892, 0]
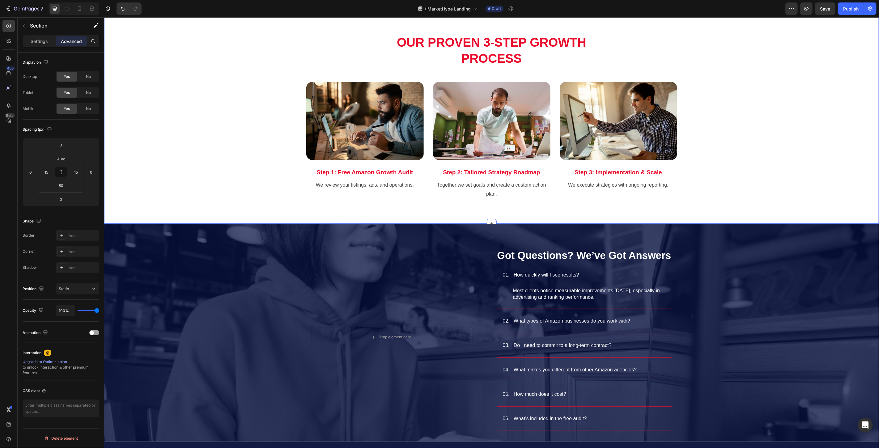
click at [208, 140] on div "Title Line Our Proven 3-Step Growth Process Heading Row Image Step 1: Free Amaz…" at bounding box center [490, 103] width 765 height 190
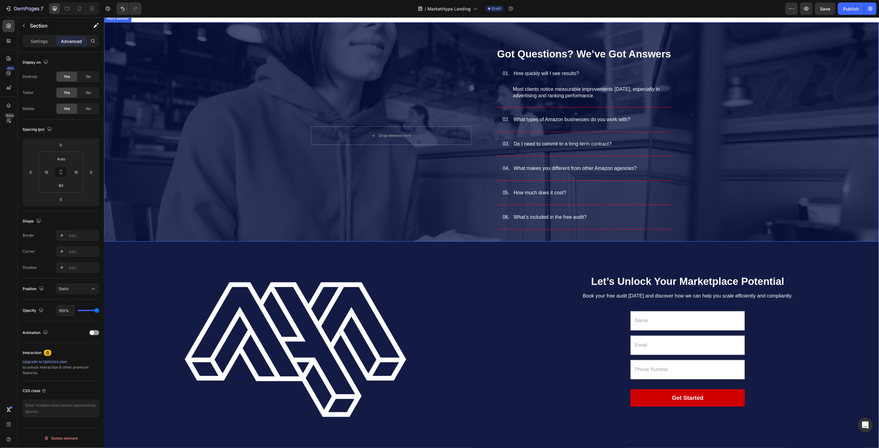
scroll to position [1133, 0]
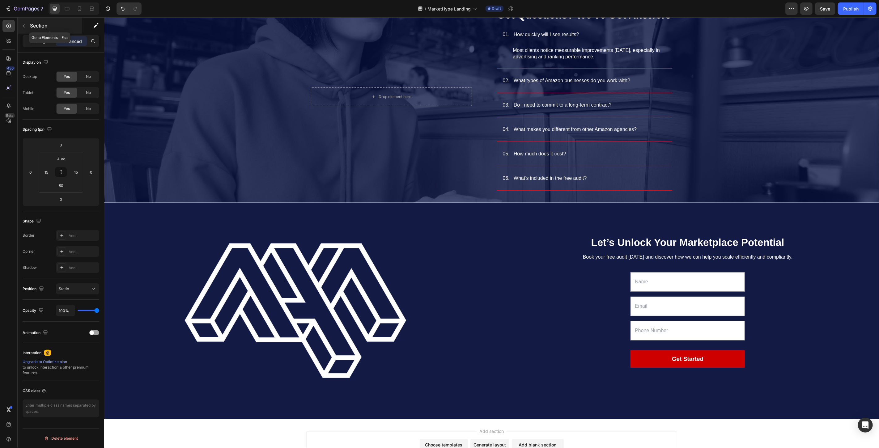
click at [39, 32] on div "Section" at bounding box center [50, 26] width 64 height 16
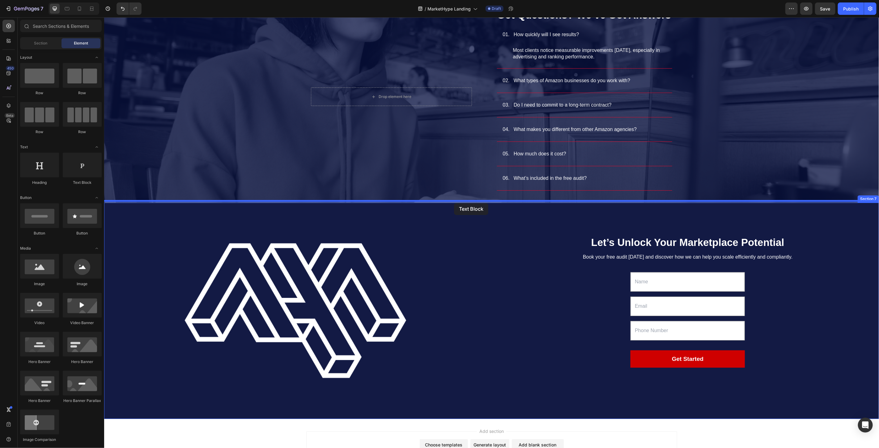
drag, startPoint x: 193, startPoint y: 186, endPoint x: 455, endPoint y: 202, distance: 262.2
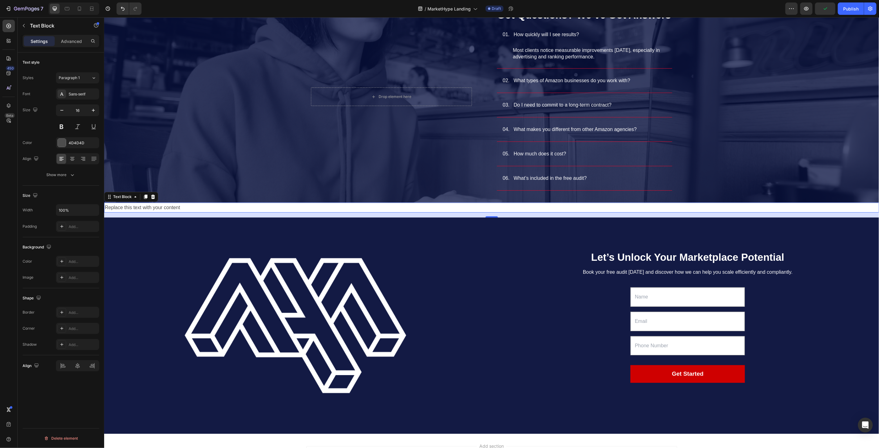
click at [480, 206] on div "Replace this text with your content" at bounding box center [491, 207] width 775 height 10
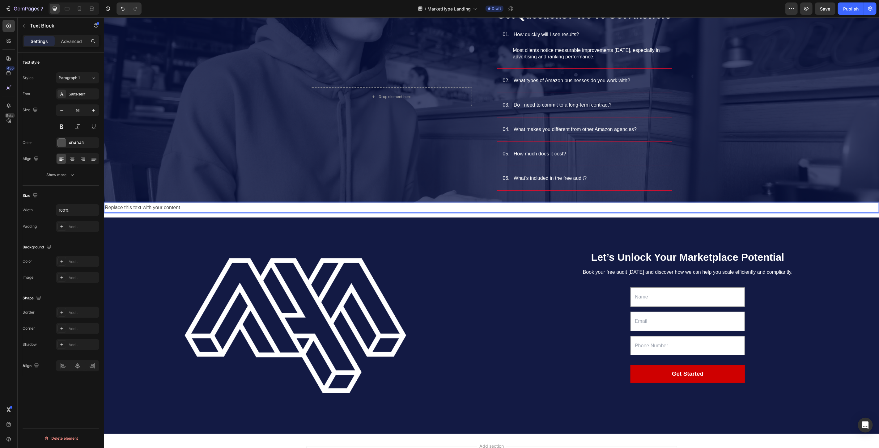
click at [480, 206] on p "Replace this text with your content" at bounding box center [490, 207] width 773 height 9
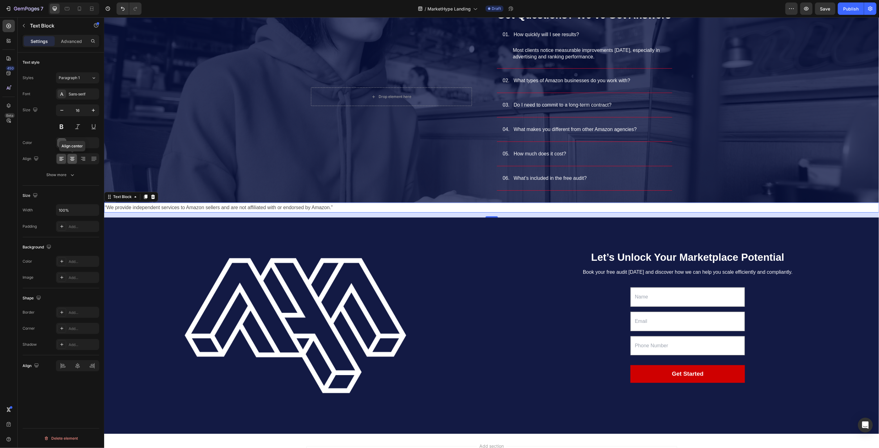
click at [72, 159] on icon at bounding box center [72, 159] width 4 height 1
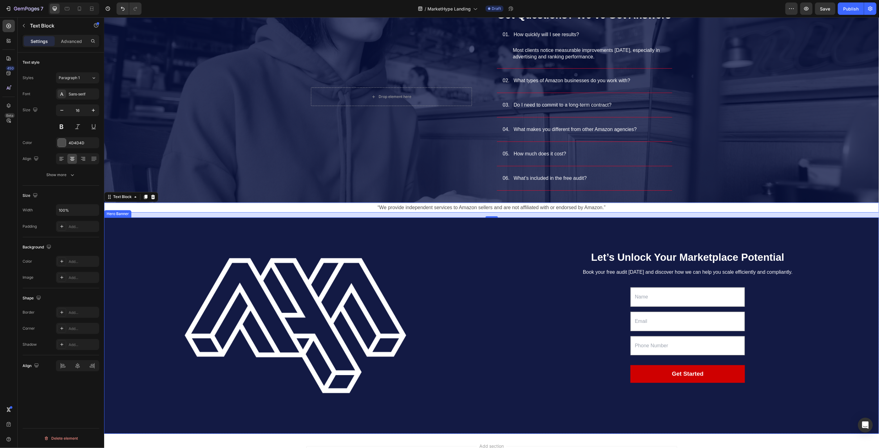
click at [528, 301] on div "Let’s Unlock Your Marketplace Potential Heading Book your free audit today and …" at bounding box center [687, 325] width 383 height 151
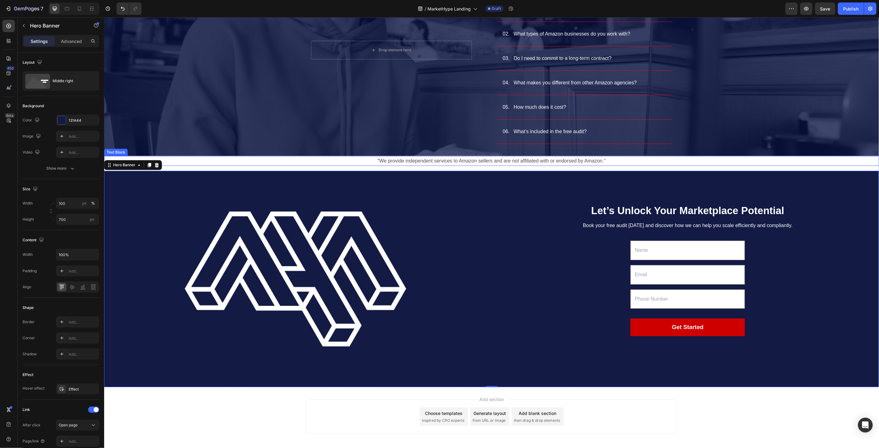
scroll to position [1206, 0]
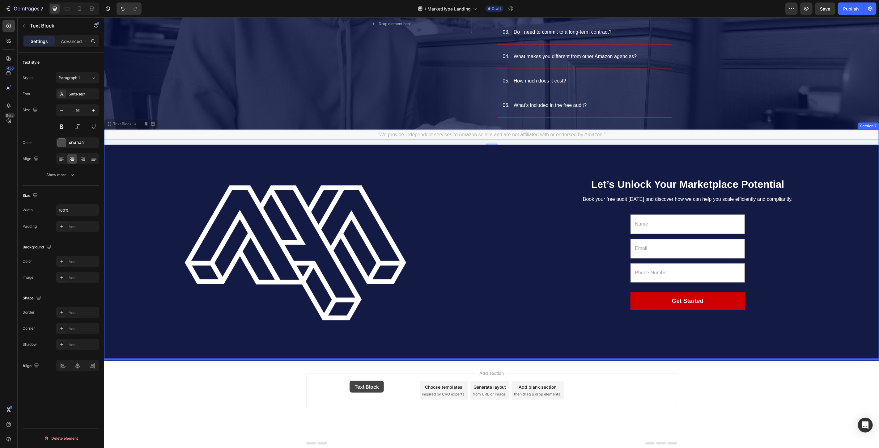
drag, startPoint x: 280, startPoint y: 137, endPoint x: 349, endPoint y: 380, distance: 253.1
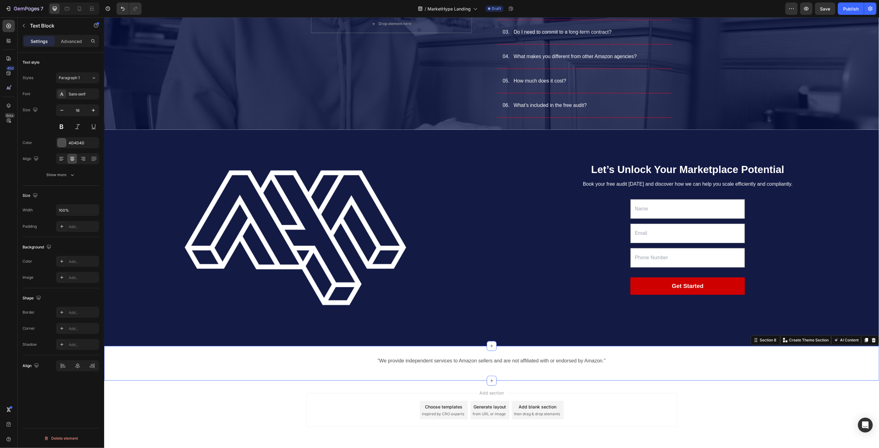
click at [348, 350] on div "“We provide independent services to Amazon sellers and are not affiliated with …" at bounding box center [491, 363] width 775 height 35
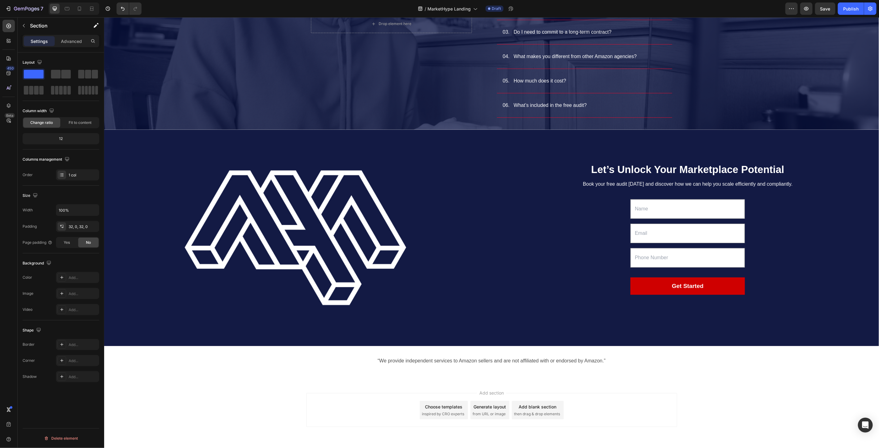
drag, startPoint x: 269, startPoint y: 419, endPoint x: 271, endPoint y: 415, distance: 5.1
click at [268, 418] on div "Add section Choose templates inspired by CRO experts Generate layout from URL o…" at bounding box center [491, 418] width 775 height 76
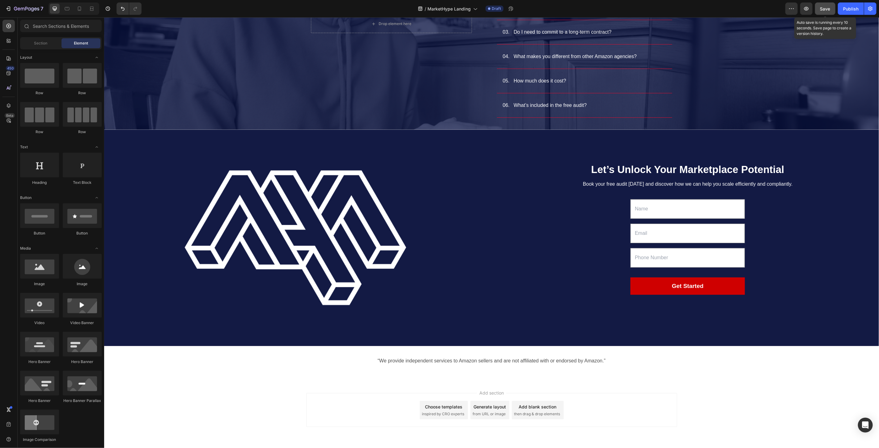
click at [821, 12] on button "Save" at bounding box center [825, 8] width 20 height 12
click at [849, 12] on button "Publish" at bounding box center [851, 8] width 26 height 12
